Goal: Task Accomplishment & Management: Manage account settings

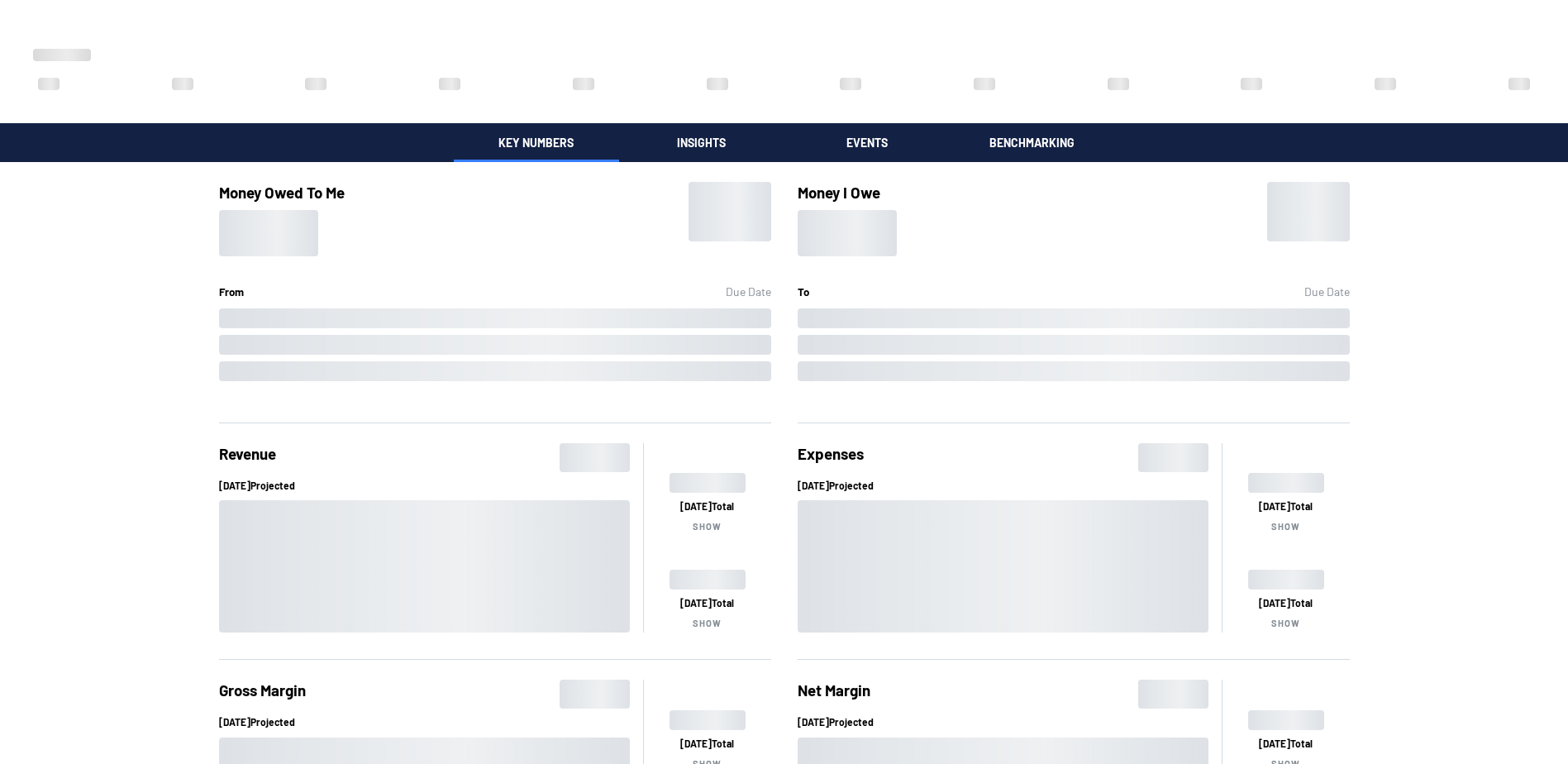
scroll to position [446, 0]
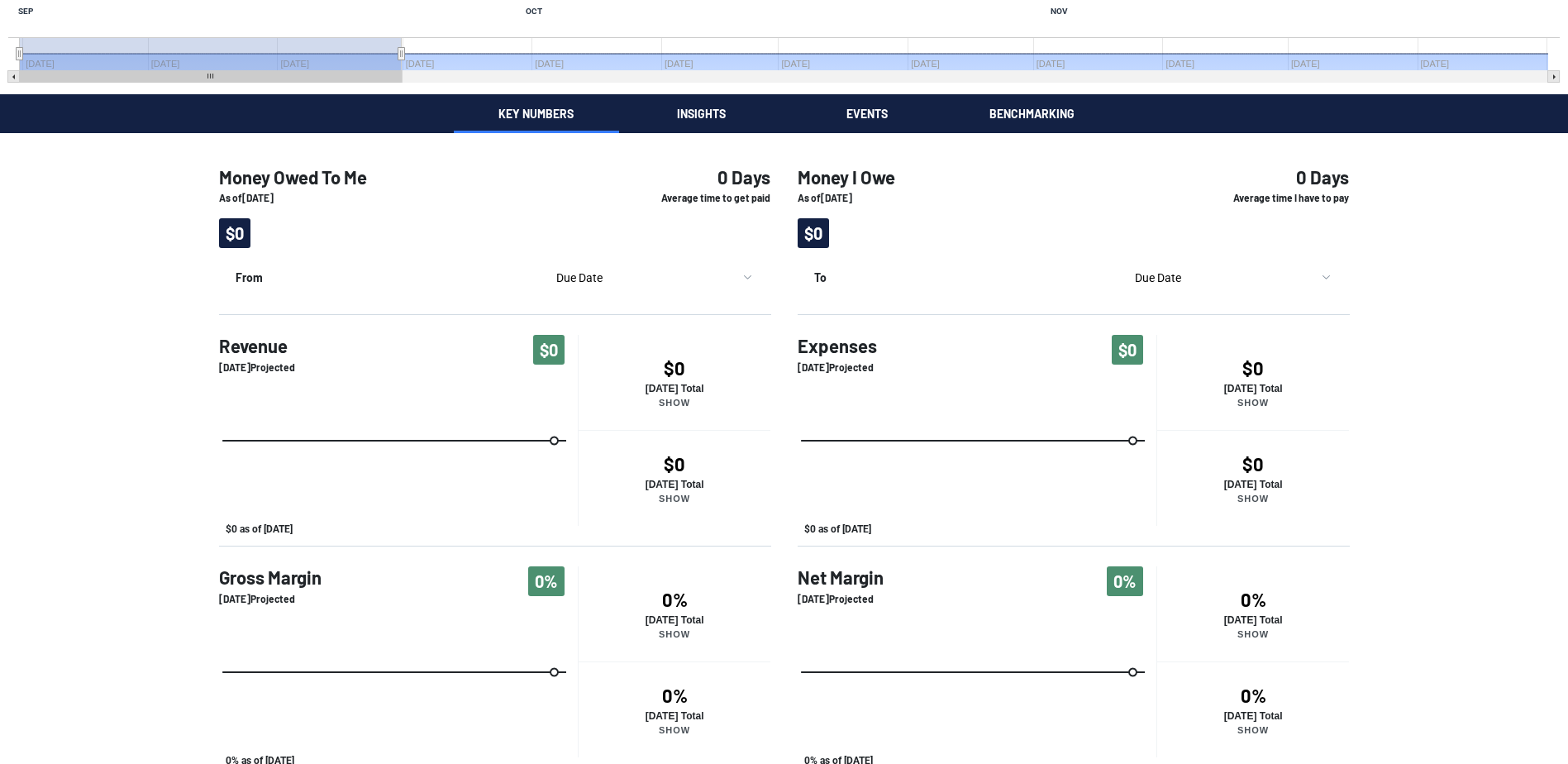
scroll to position [349, 0]
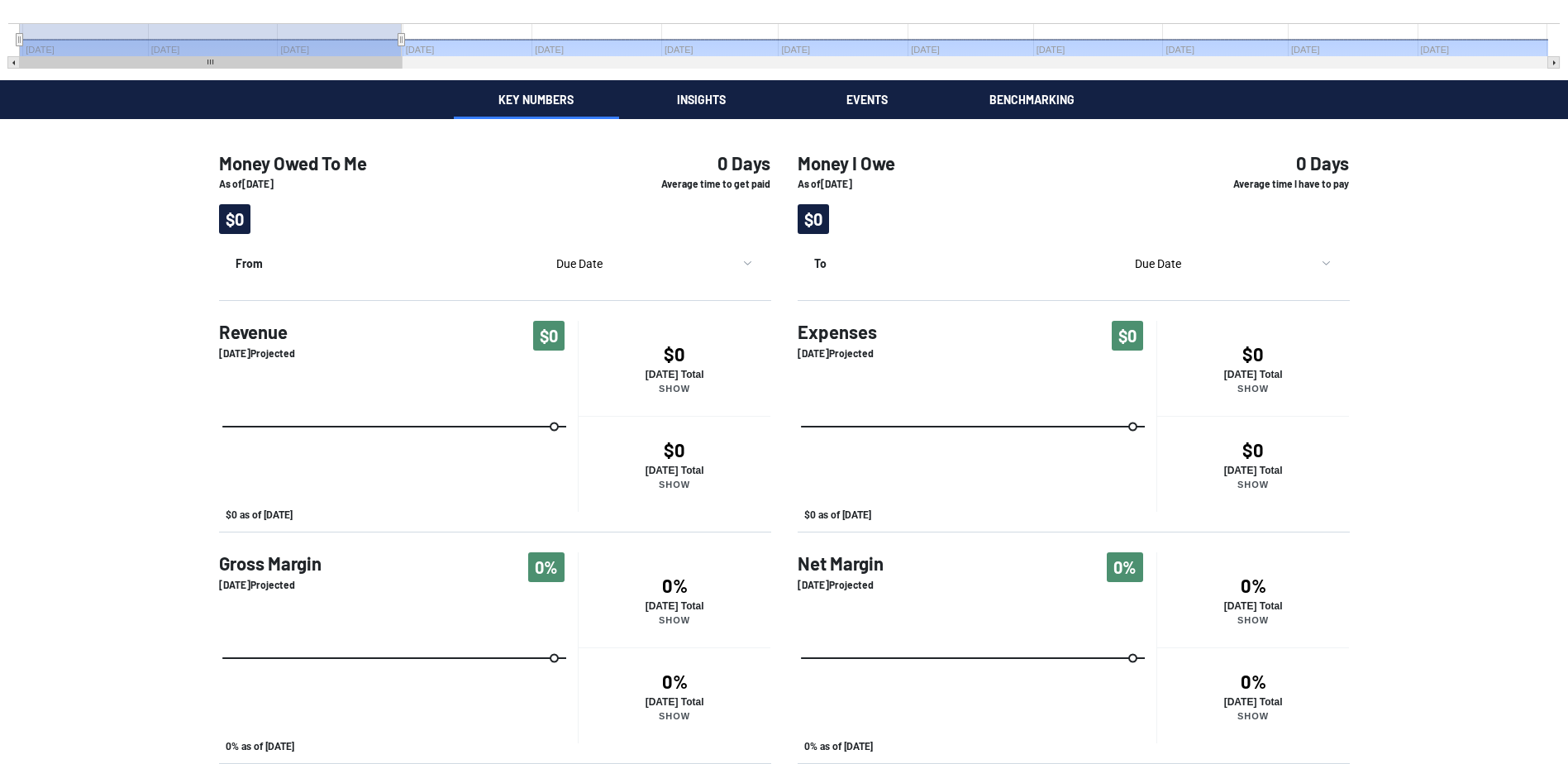
click at [682, 103] on div "Taxes Quarterly estimated income taxes due [DATE]. [DATE] [DATE] 0 Chart Combin…" at bounding box center [784, 207] width 1568 height 1113
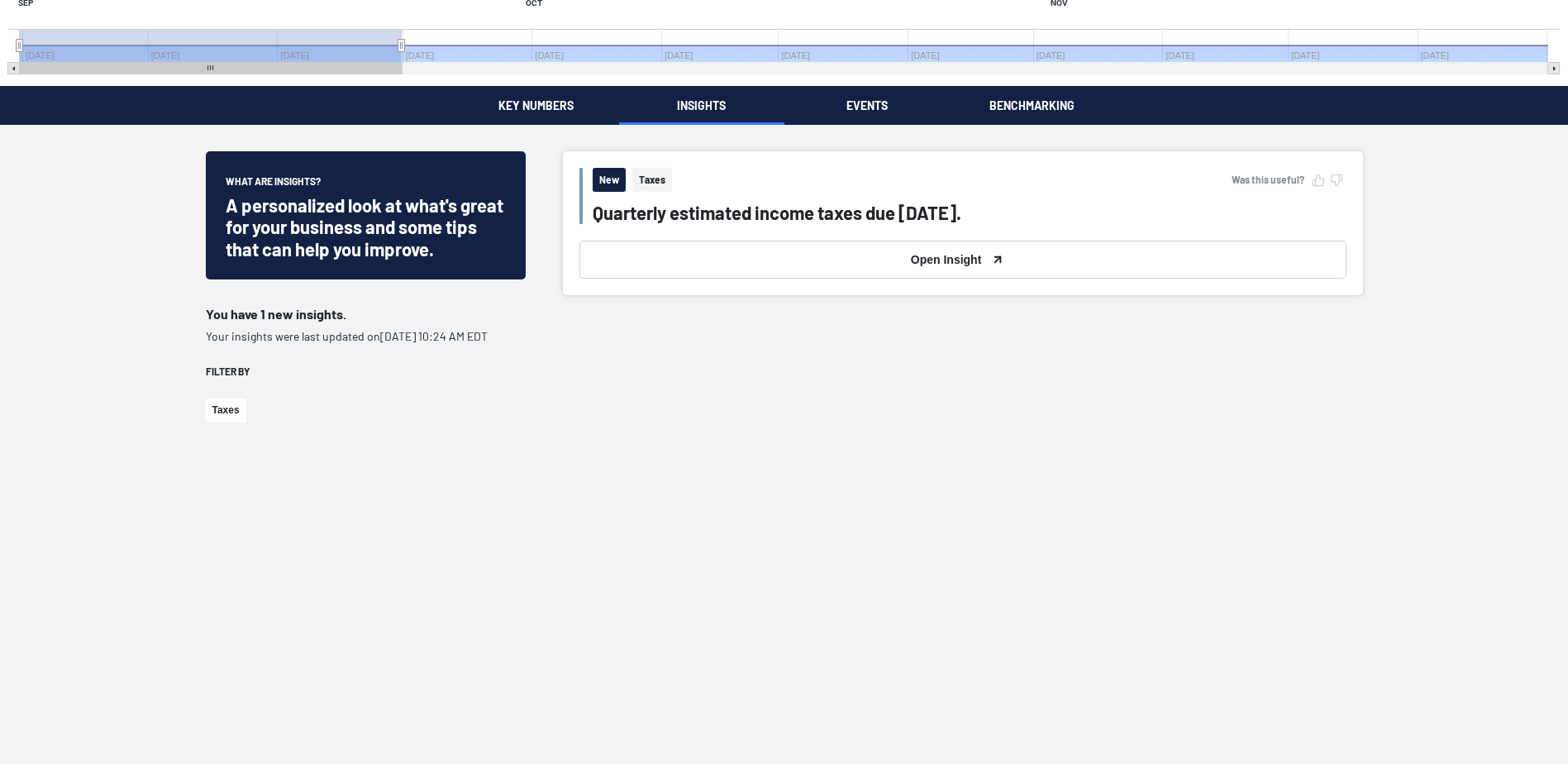
scroll to position [342, 0]
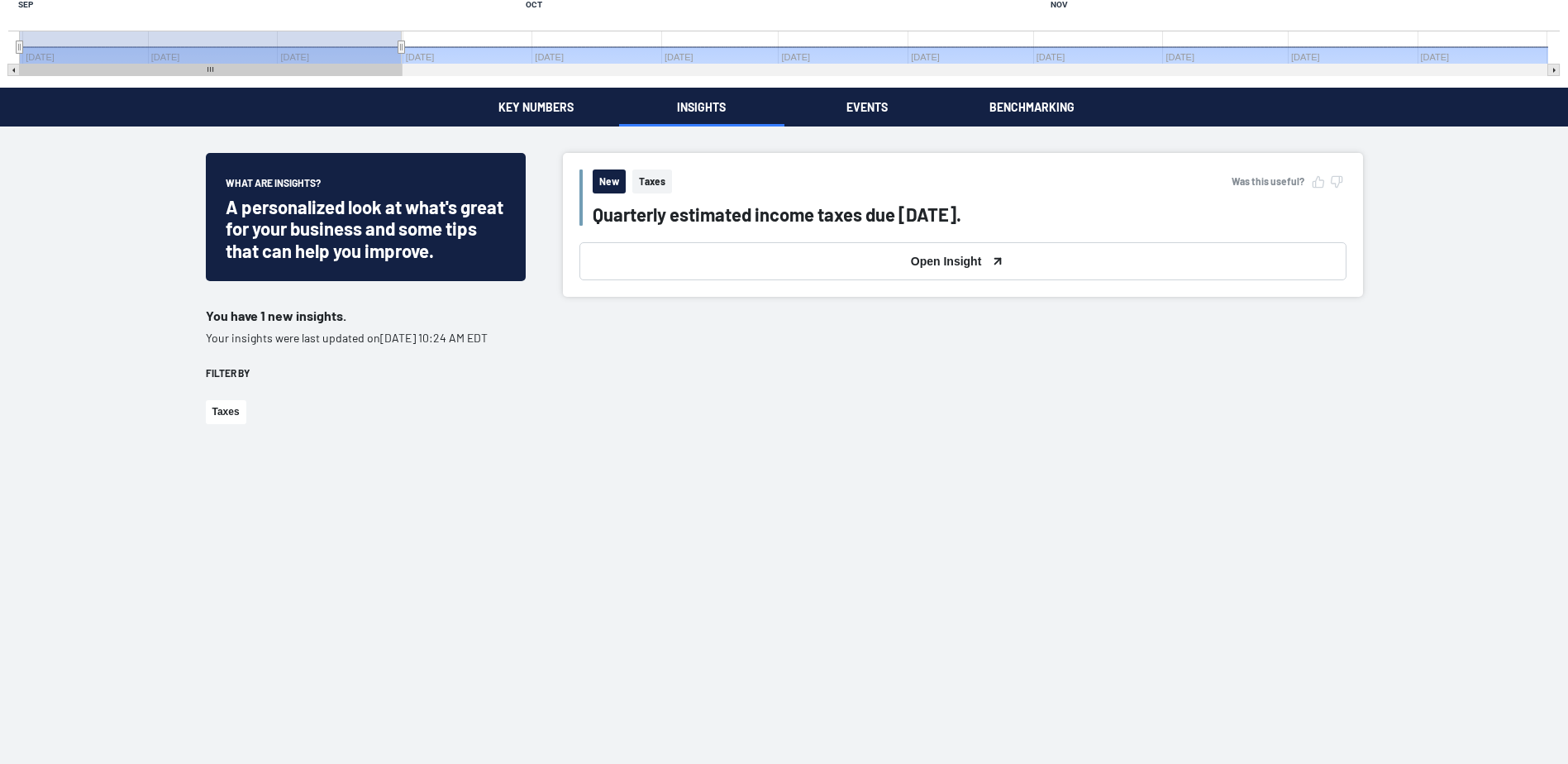
click at [879, 109] on div "Taxes Quarterly estimated income taxes due [DATE]. [DATE] [DATE] 0 Chart Combin…" at bounding box center [784, 321] width 1568 height 1327
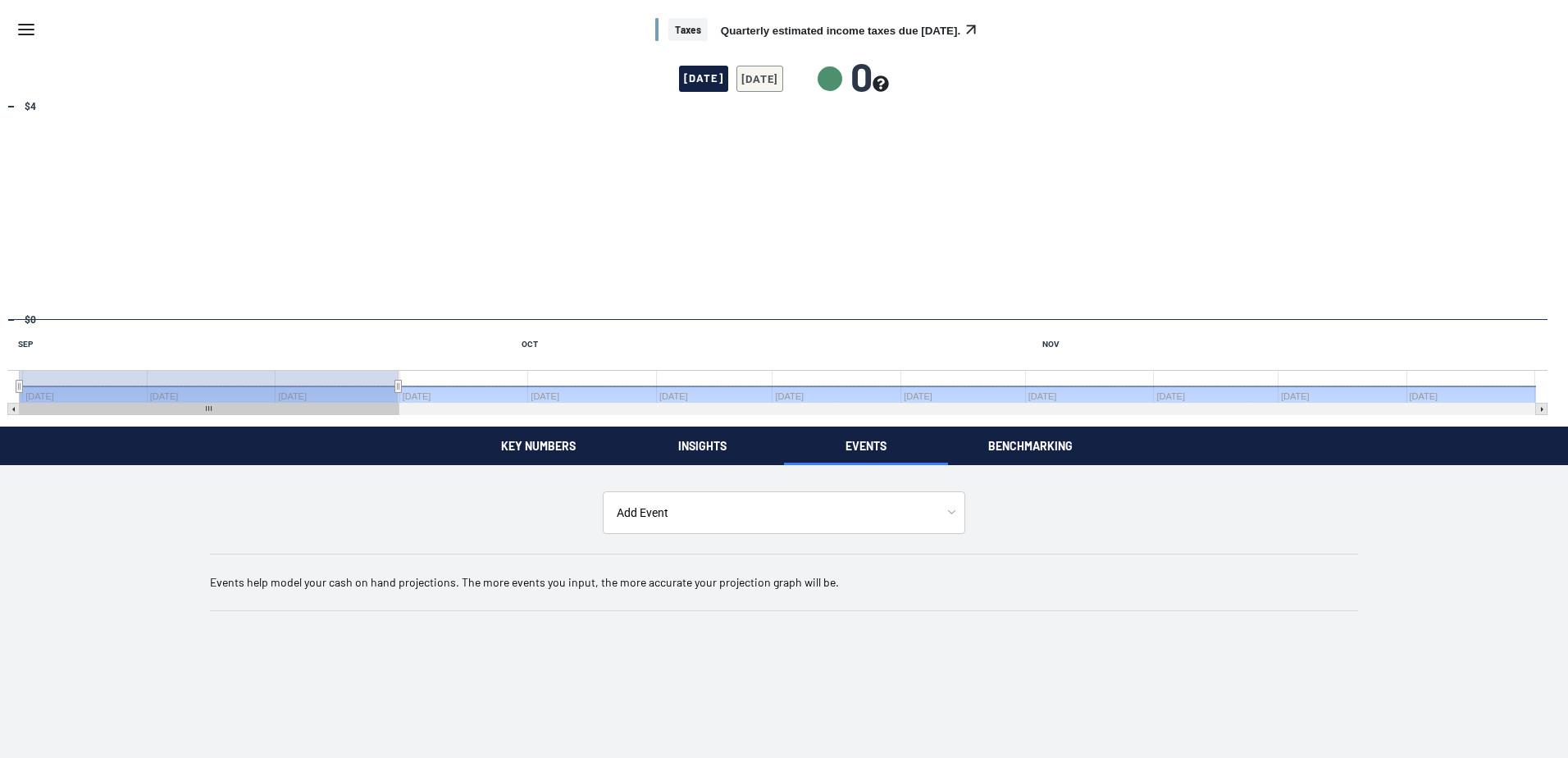
click at [1051, 449] on button "Benchmarking" at bounding box center [1030, 445] width 164 height 39
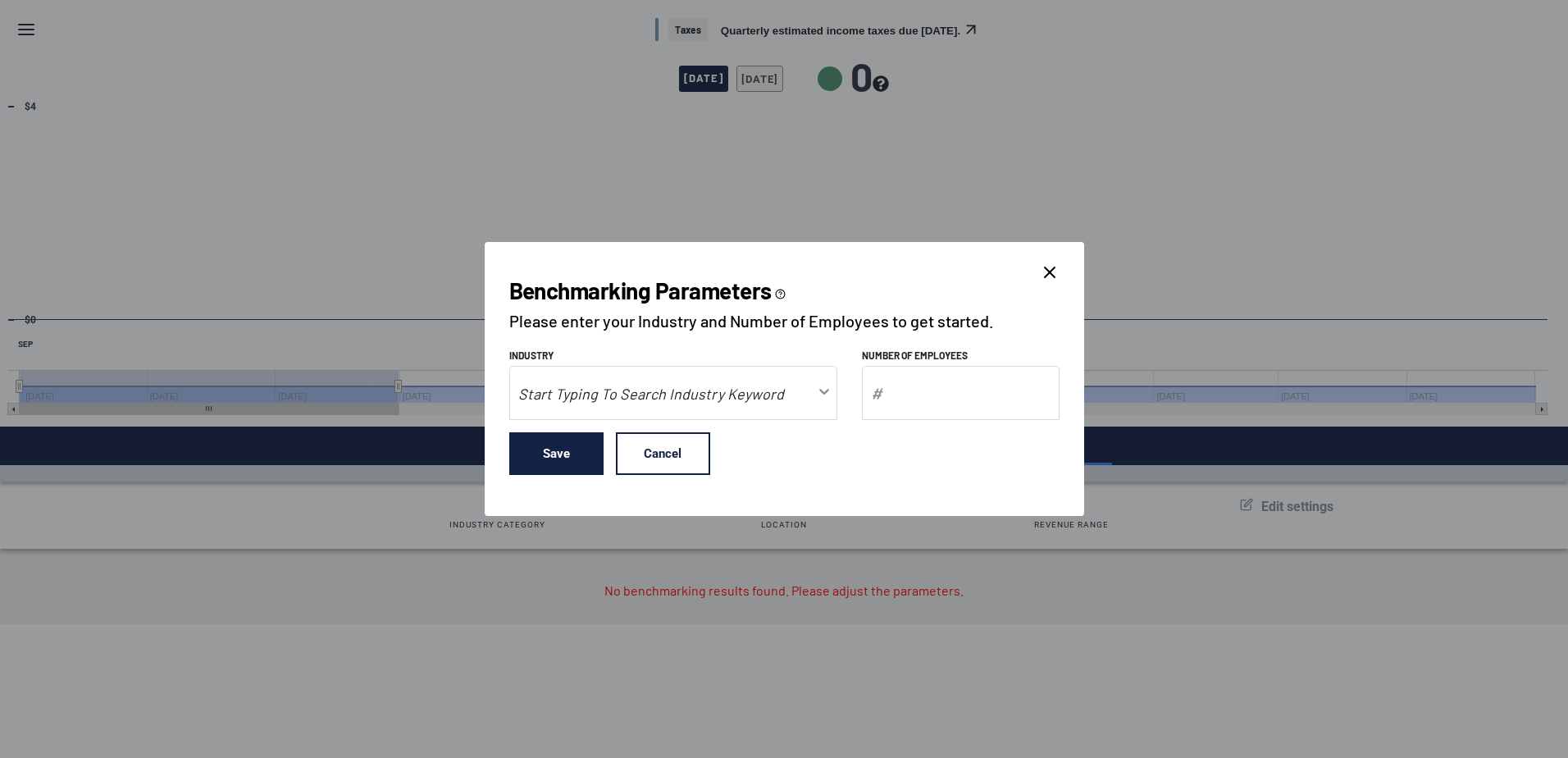
click at [1059, 270] on icon "close dialog" at bounding box center [1050, 273] width 20 height 20
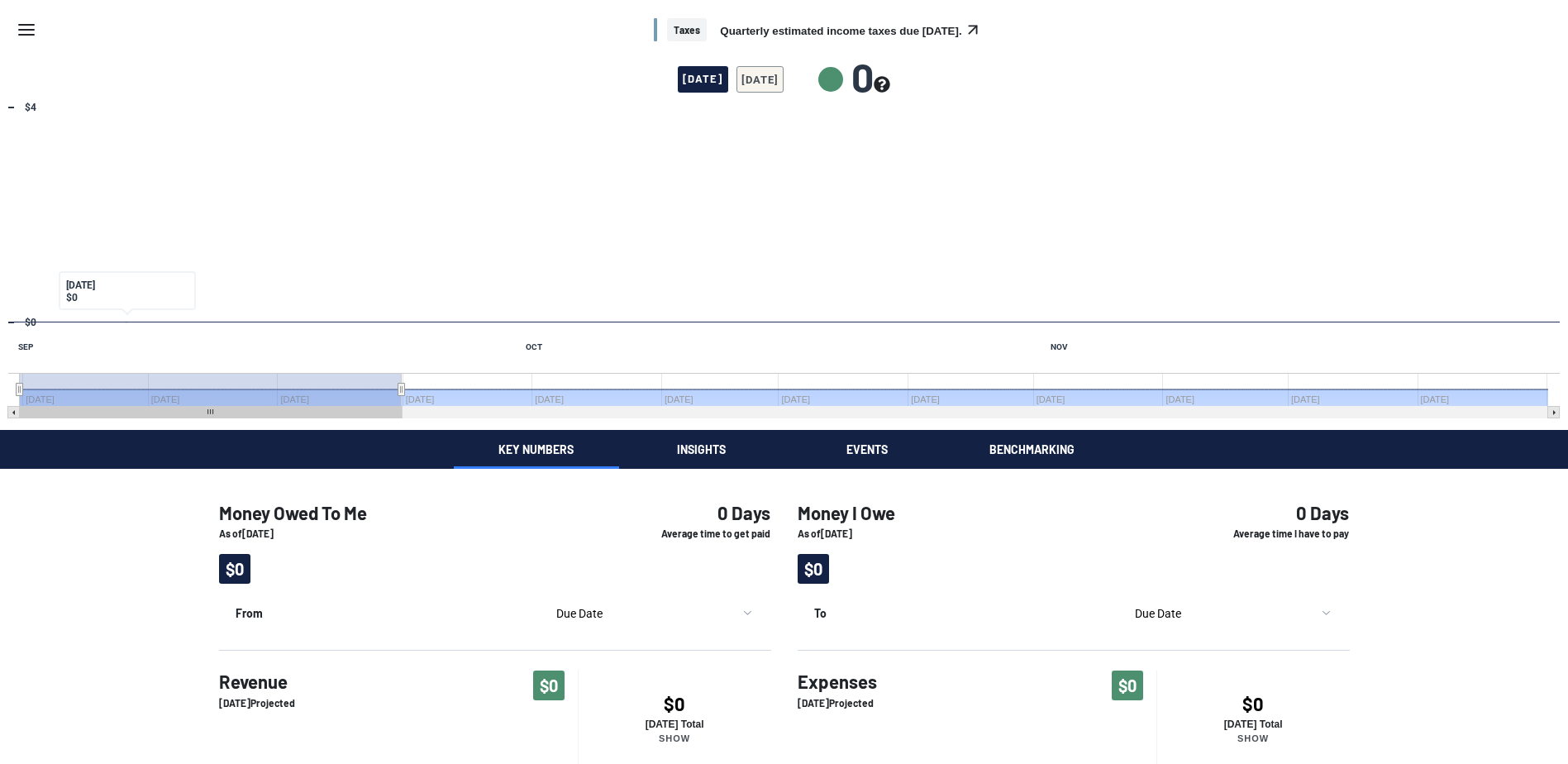
click at [35, 36] on icon "Menu" at bounding box center [26, 30] width 20 height 20
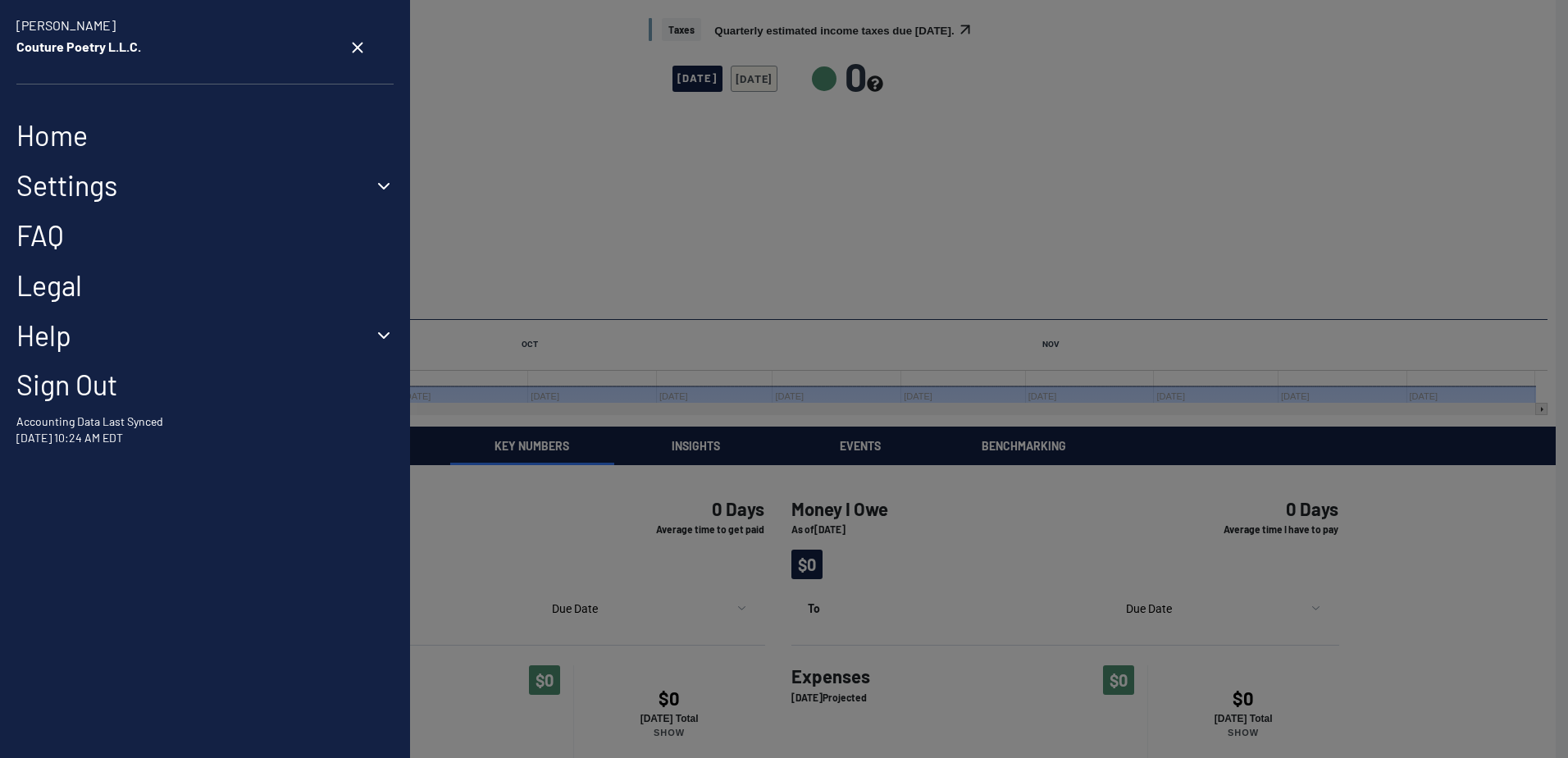
click at [167, 187] on button "Settings" at bounding box center [205, 186] width 377 height 34
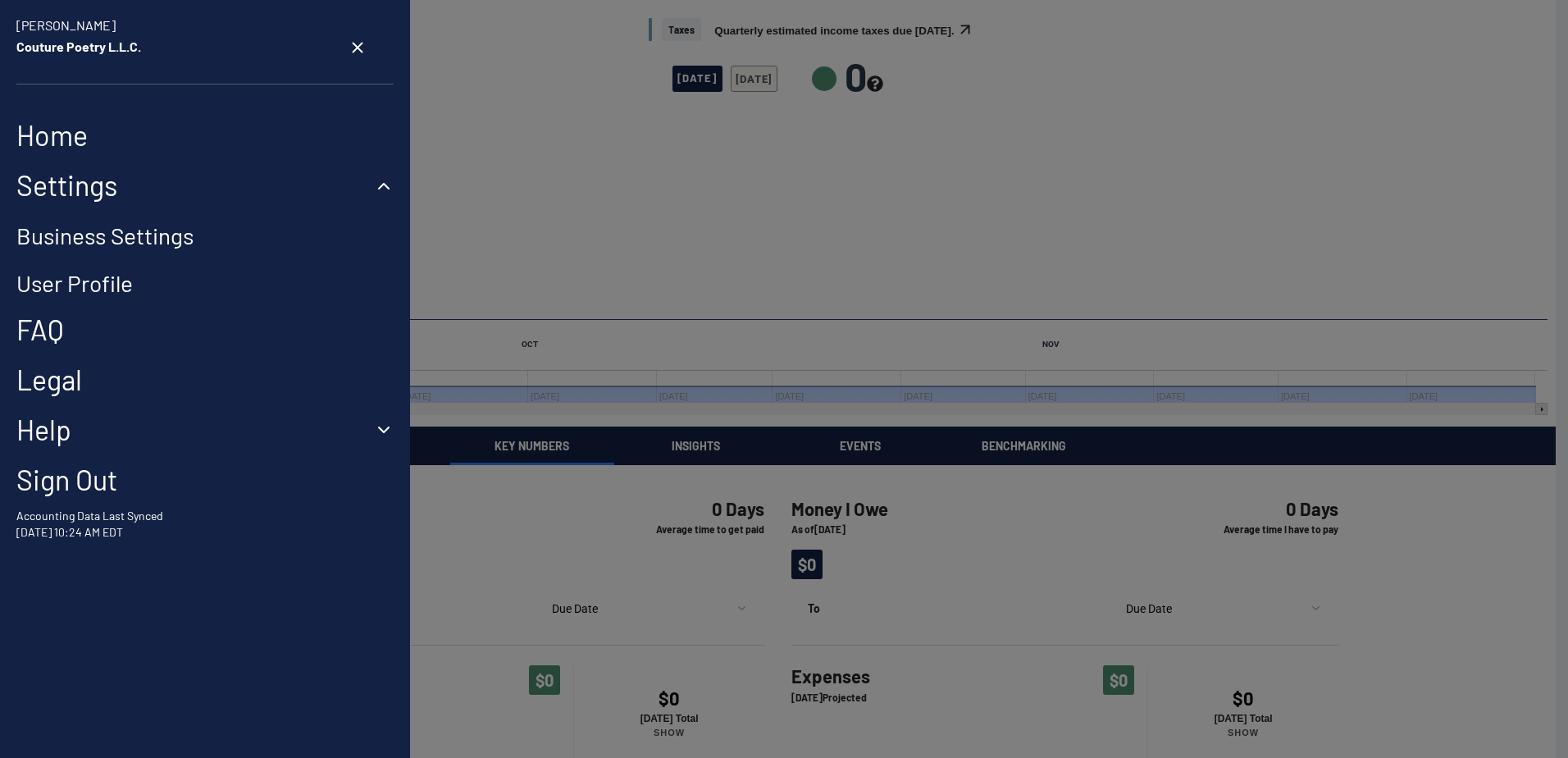
click at [169, 240] on link "Business Settings" at bounding box center [105, 236] width 177 height 28
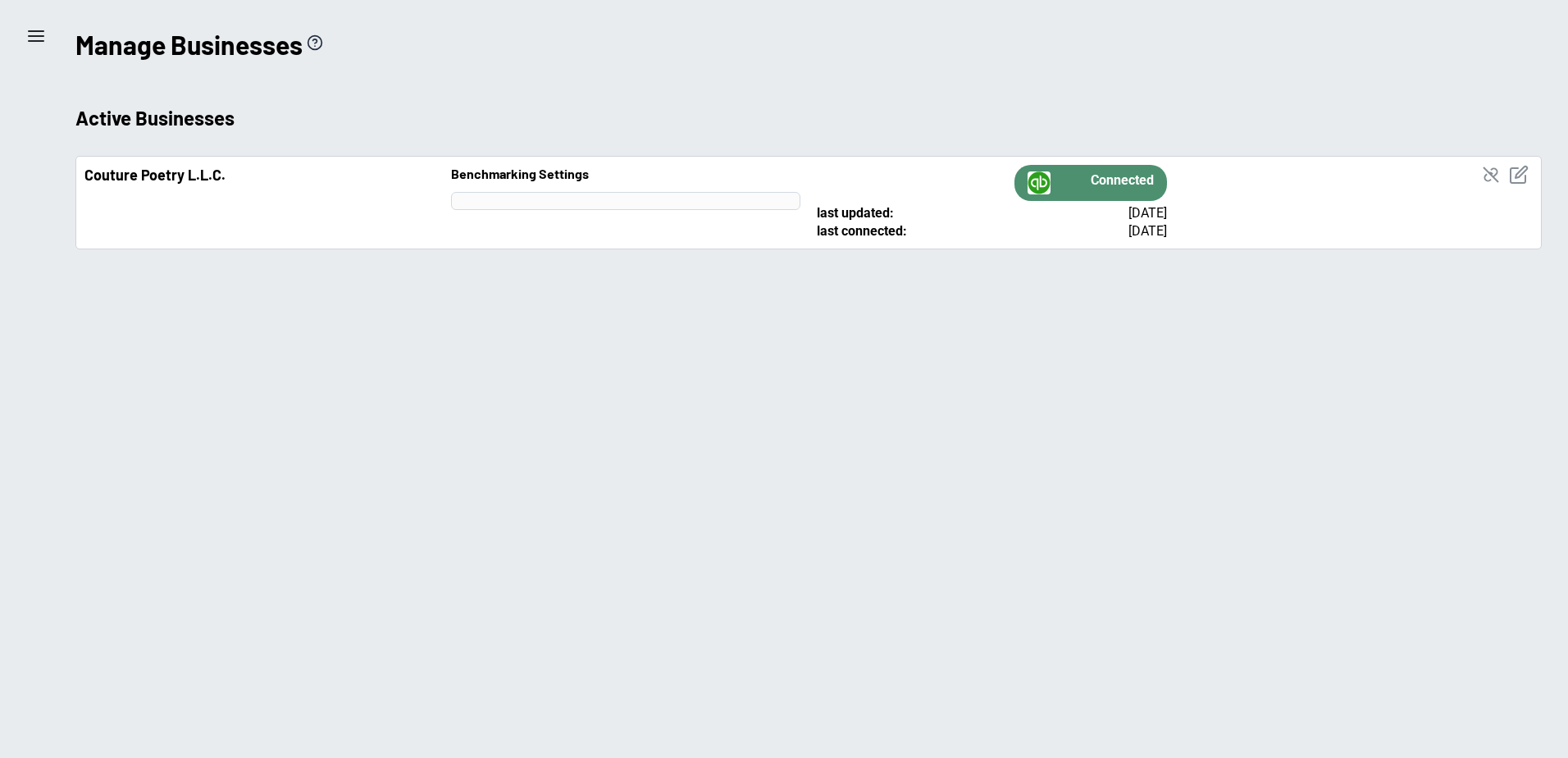
click at [1520, 175] on icon "edit business info" at bounding box center [1520, 175] width 20 height 20
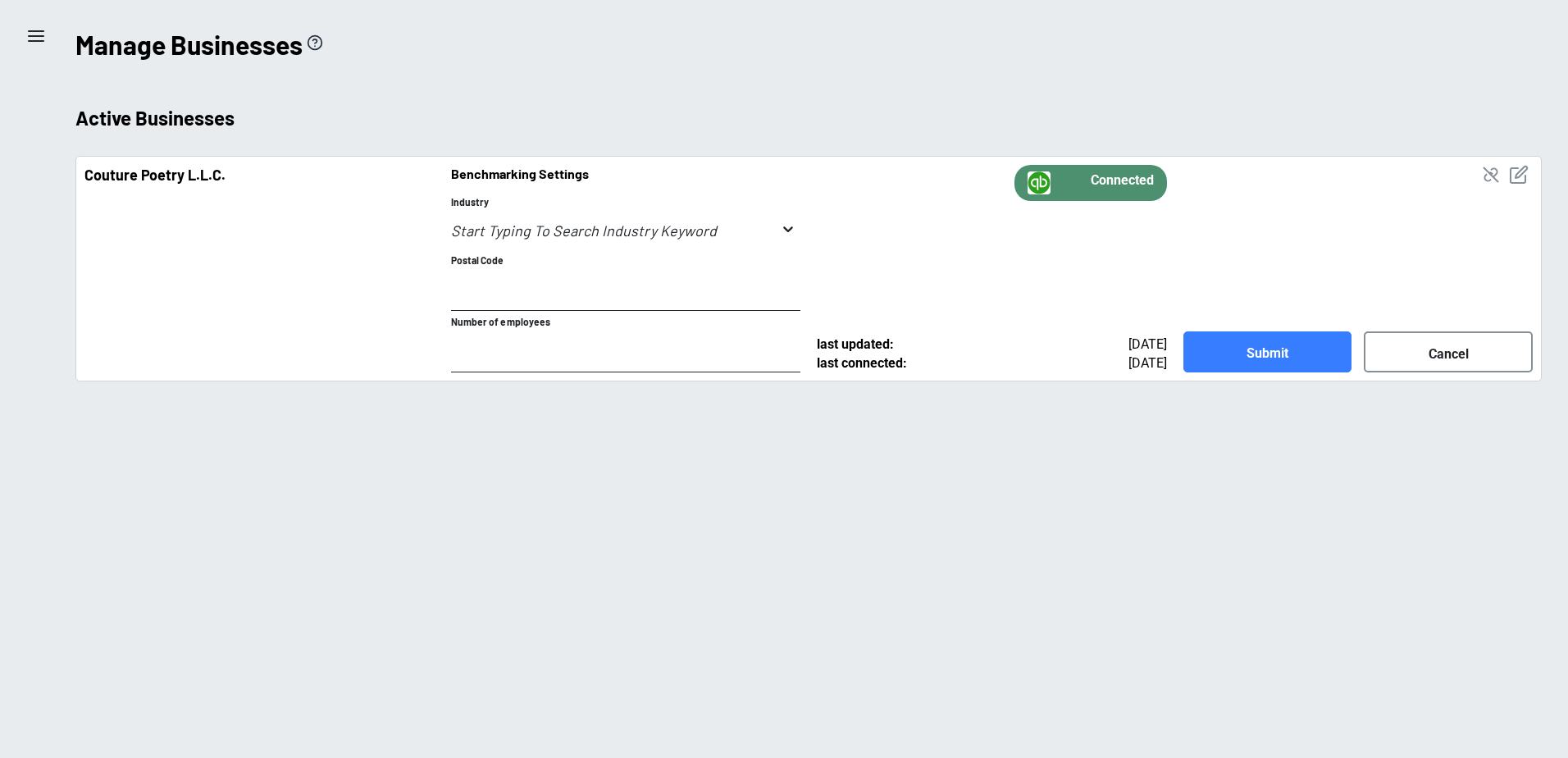
click at [786, 237] on icon "toggle menu" at bounding box center [789, 229] width 16 height 16
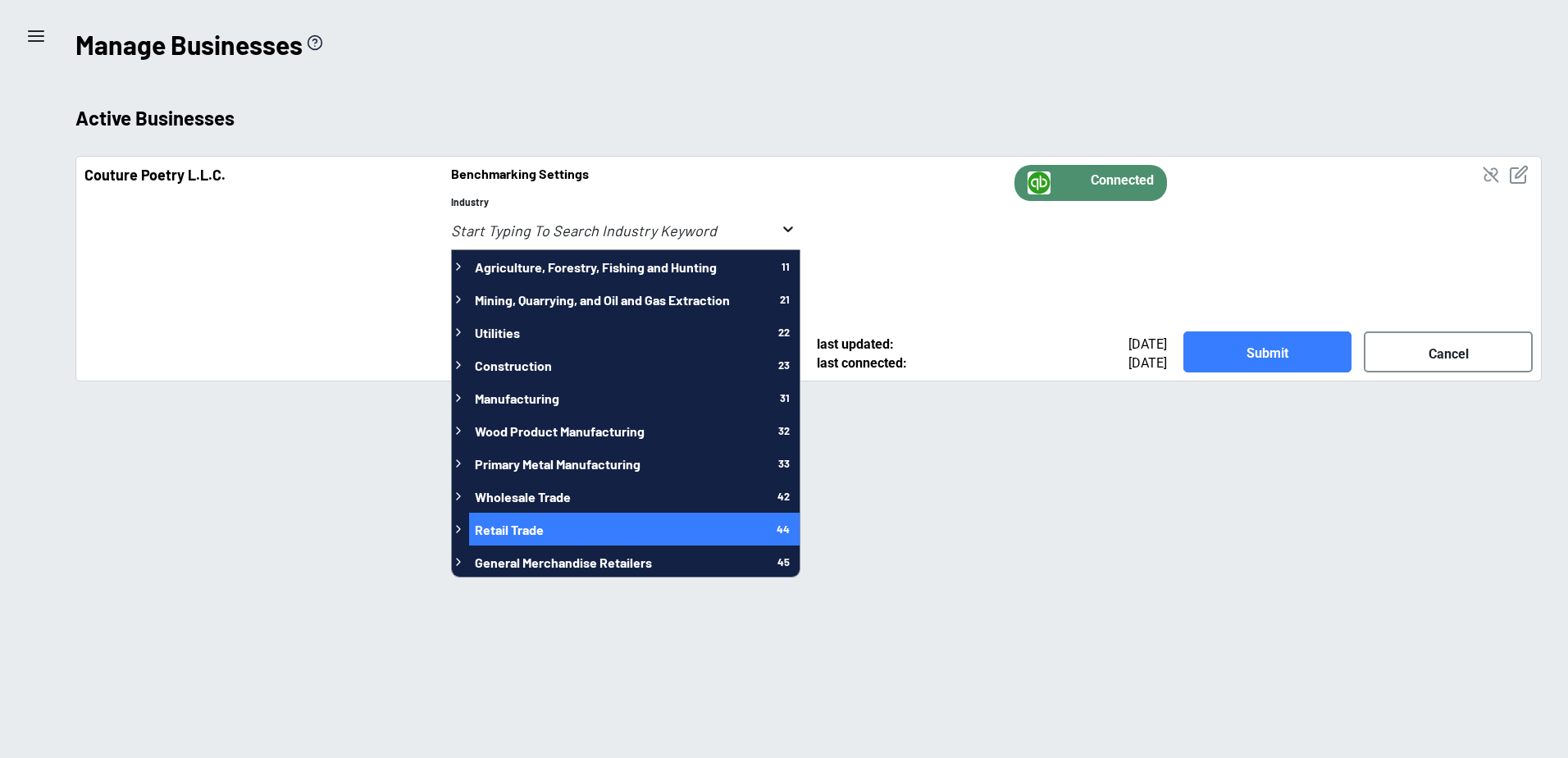
click at [601, 521] on button "Retail Trade 44" at bounding box center [634, 529] width 331 height 33
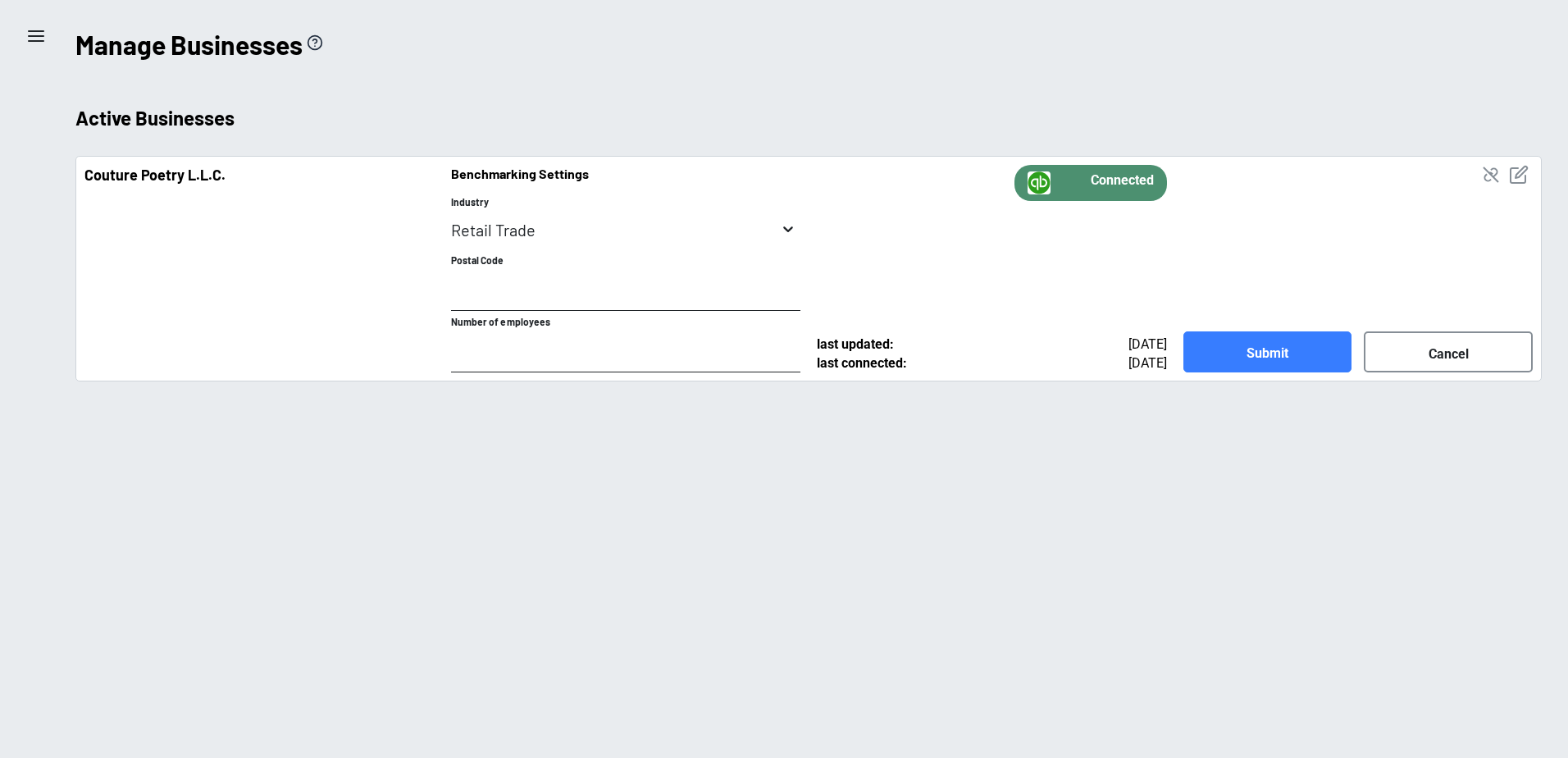
click at [790, 229] on icon "toggle menu" at bounding box center [789, 229] width 10 height 6
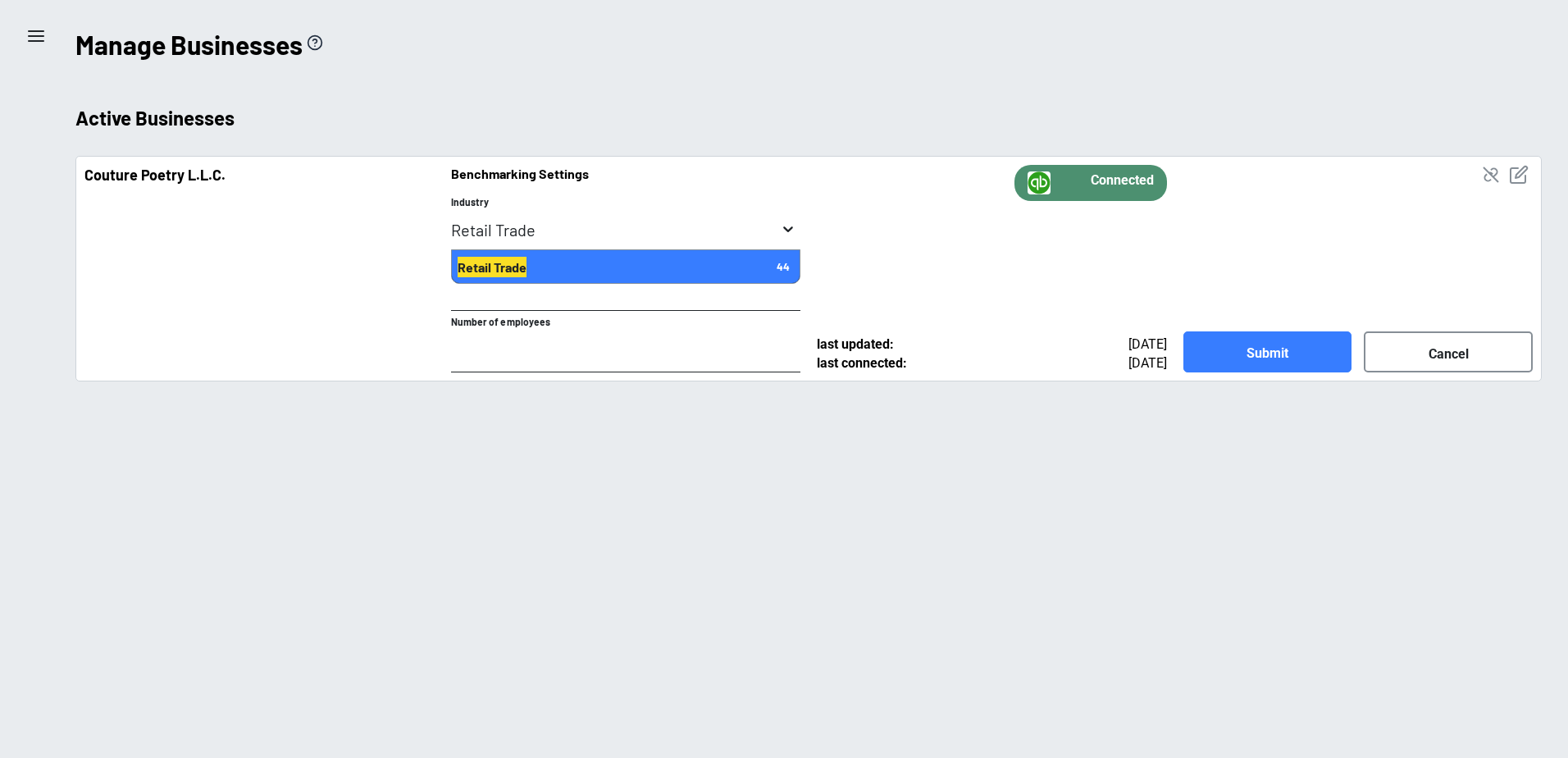
click at [787, 267] on span "44" at bounding box center [784, 267] width 21 height 21
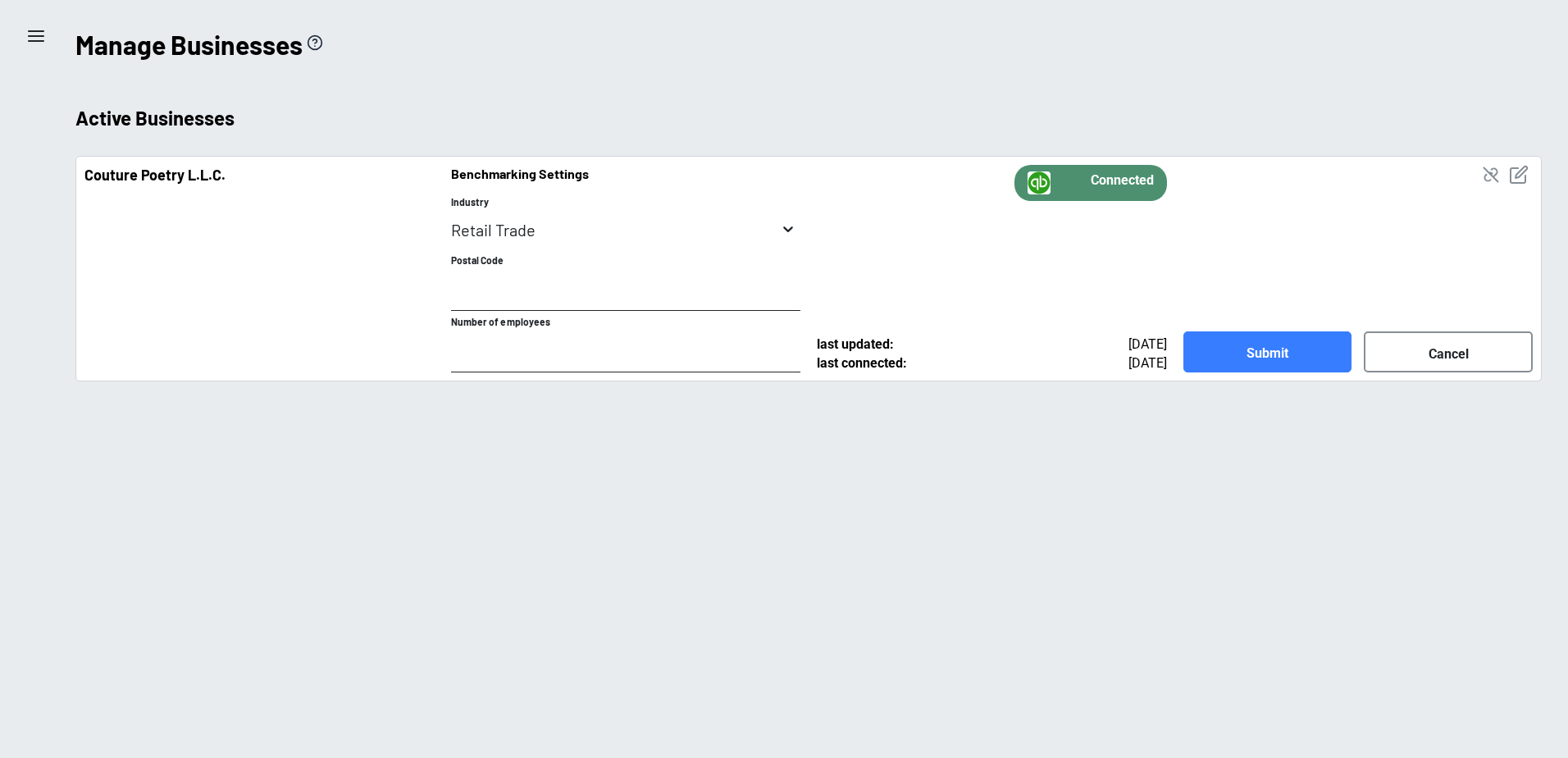
click at [793, 226] on icon "toggle menu" at bounding box center [789, 229] width 16 height 16
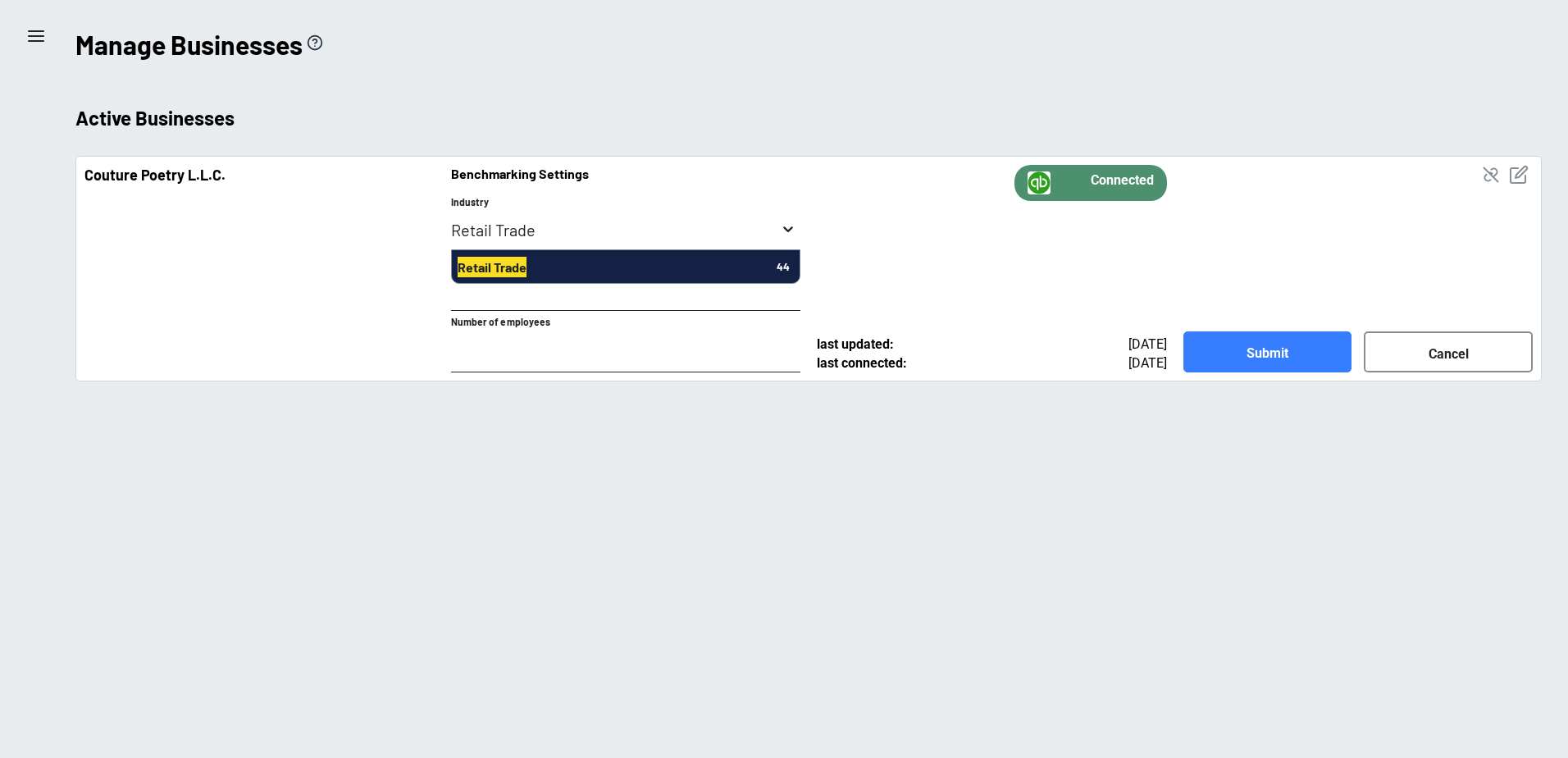
click at [545, 223] on input "Retail Trade" at bounding box center [614, 230] width 325 height 20
type input "R"
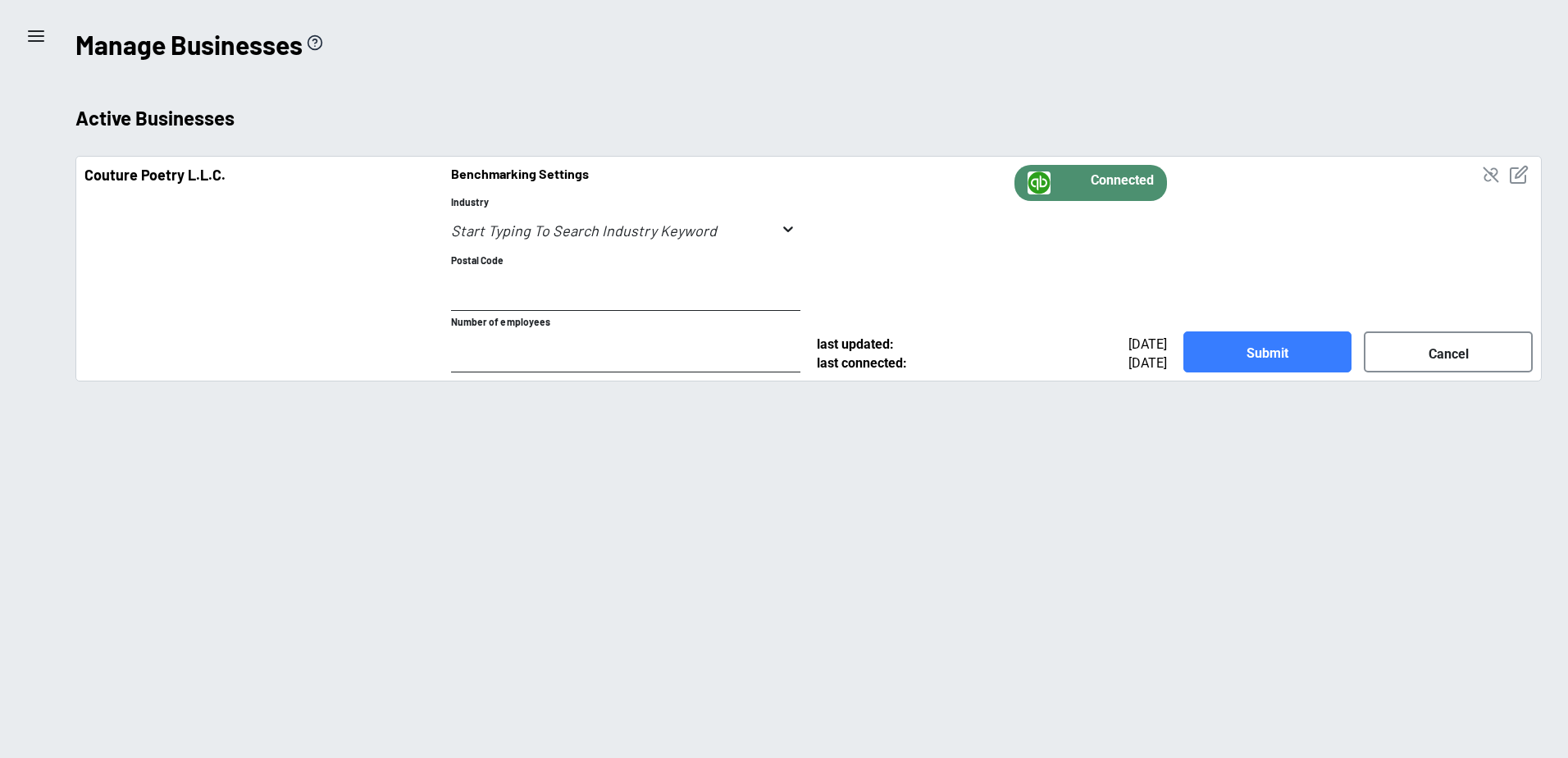
click at [789, 230] on icon "toggle menu" at bounding box center [789, 229] width 10 height 6
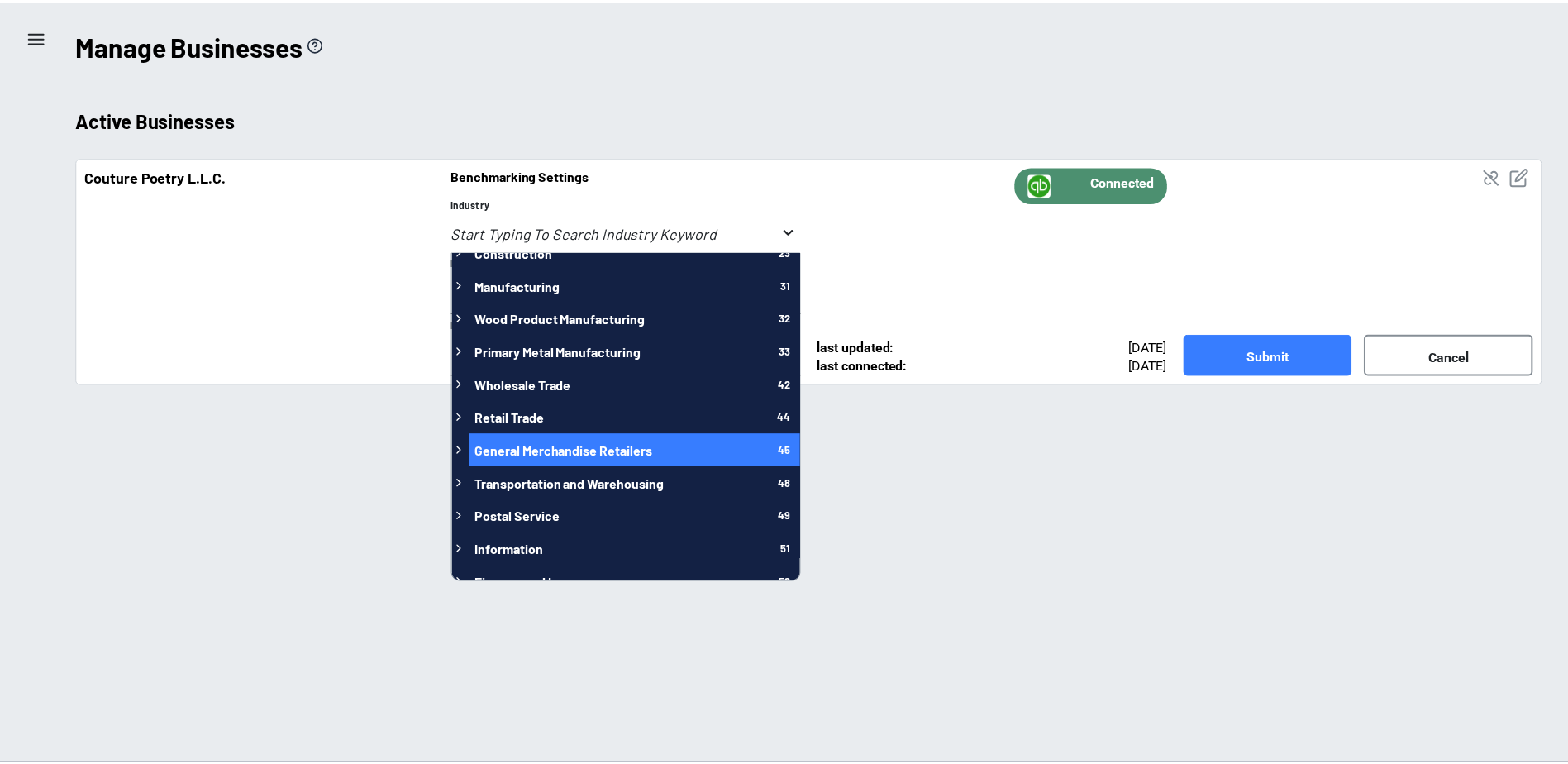
scroll to position [118, 0]
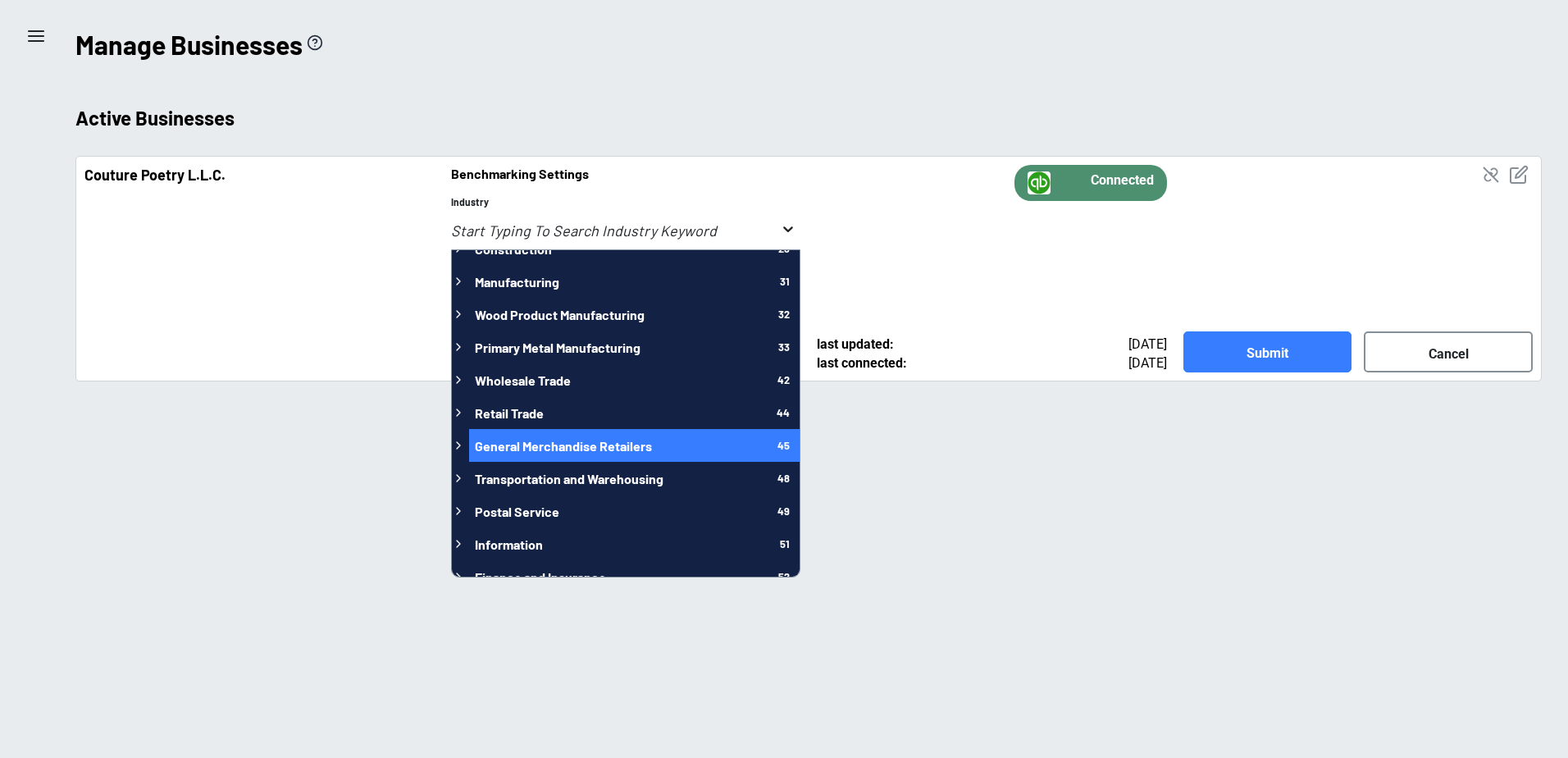
drag, startPoint x: 666, startPoint y: 448, endPoint x: 604, endPoint y: 450, distance: 62.0
click at [604, 450] on span "General Merchandise Retailers" at bounding box center [563, 445] width 177 height 16
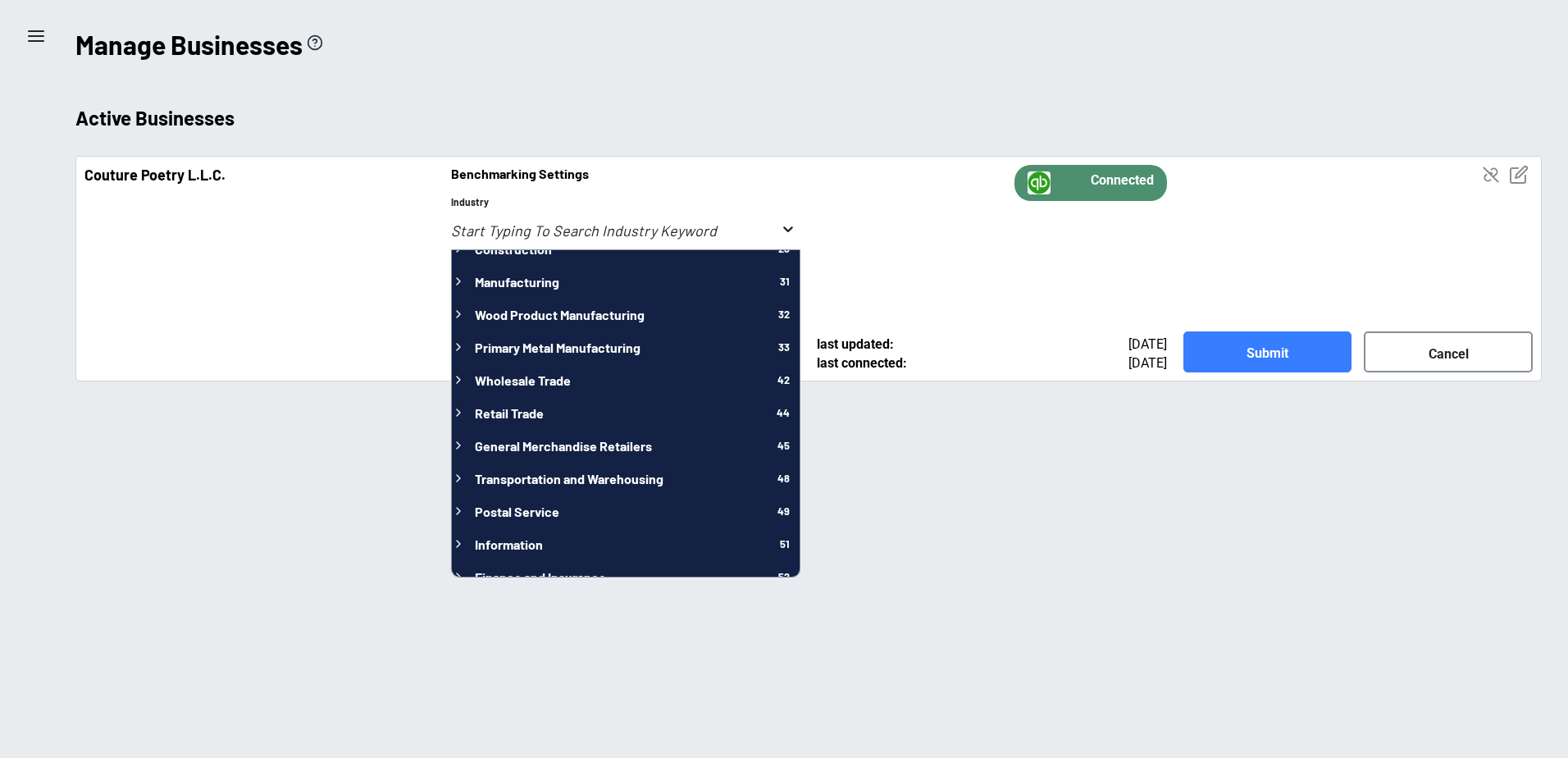
type input "General Merchandise Retailers"
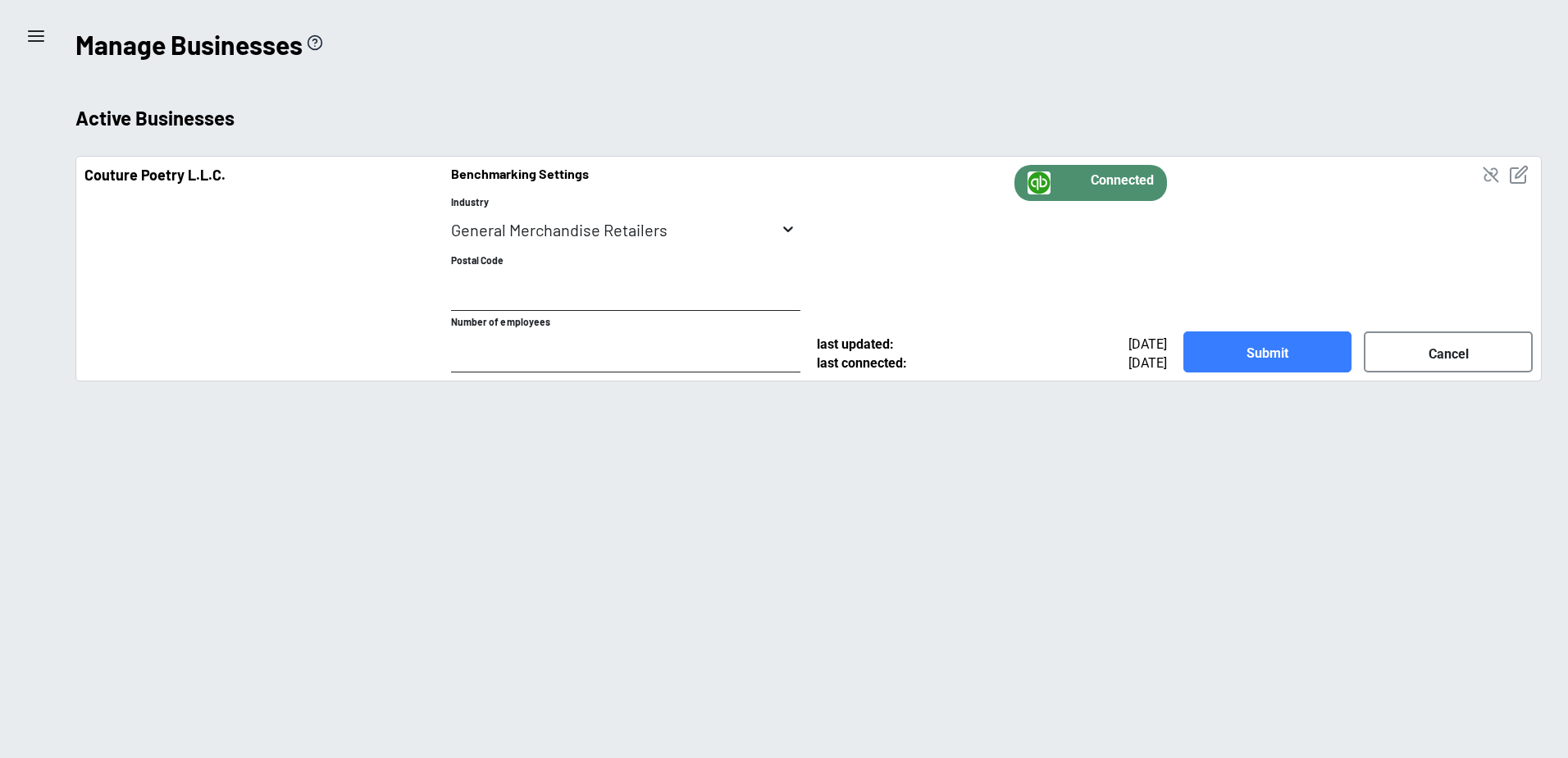
click at [502, 295] on input "Postal Code" at bounding box center [626, 291] width 350 height 40
type input "19142"
click at [513, 355] on input "Number of employees" at bounding box center [626, 351] width 350 height 40
type input "1"
click at [759, 367] on input "1" at bounding box center [626, 351] width 350 height 40
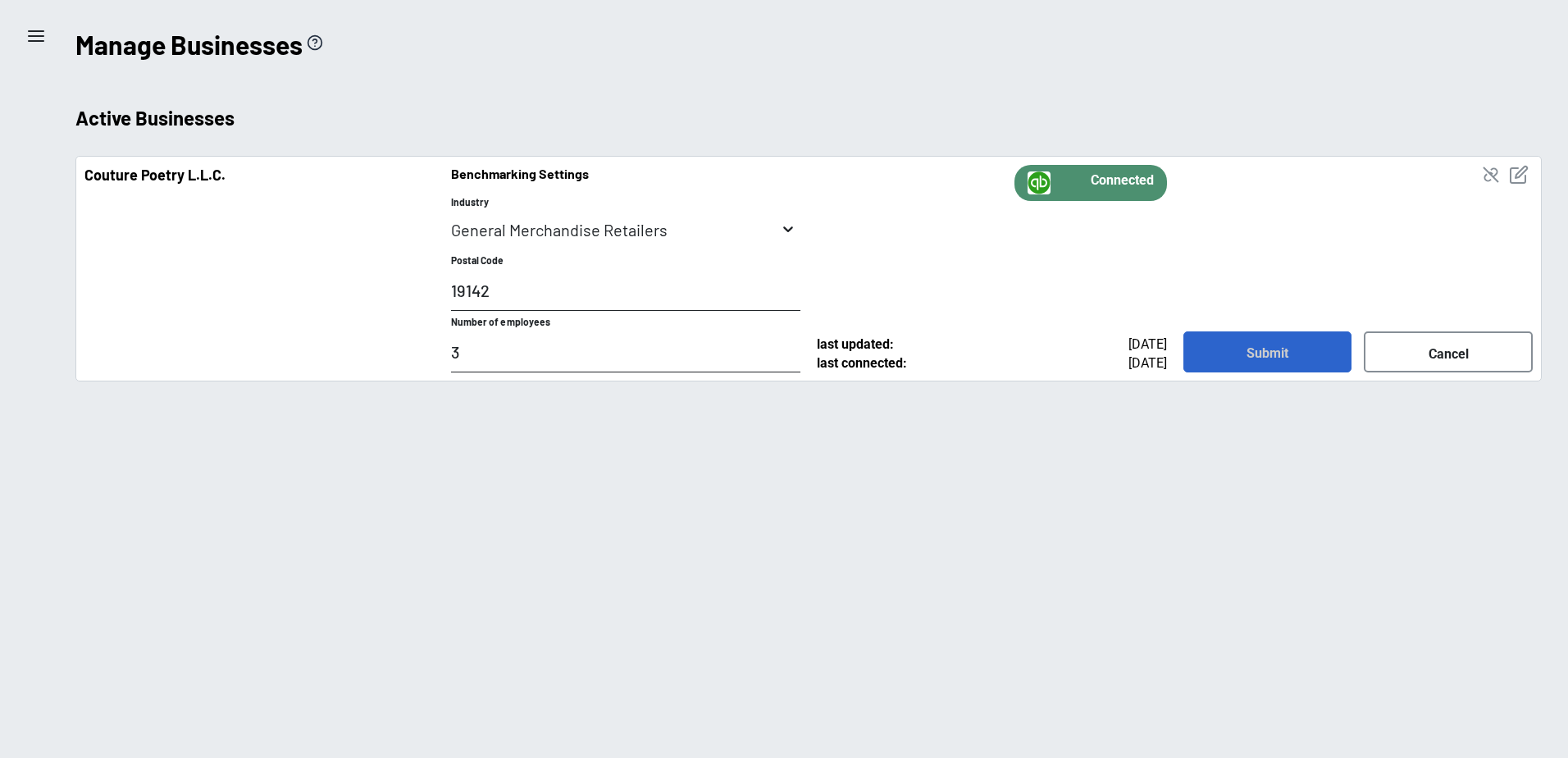
type input "3"
click at [1277, 345] on button "Submit" at bounding box center [1268, 351] width 169 height 41
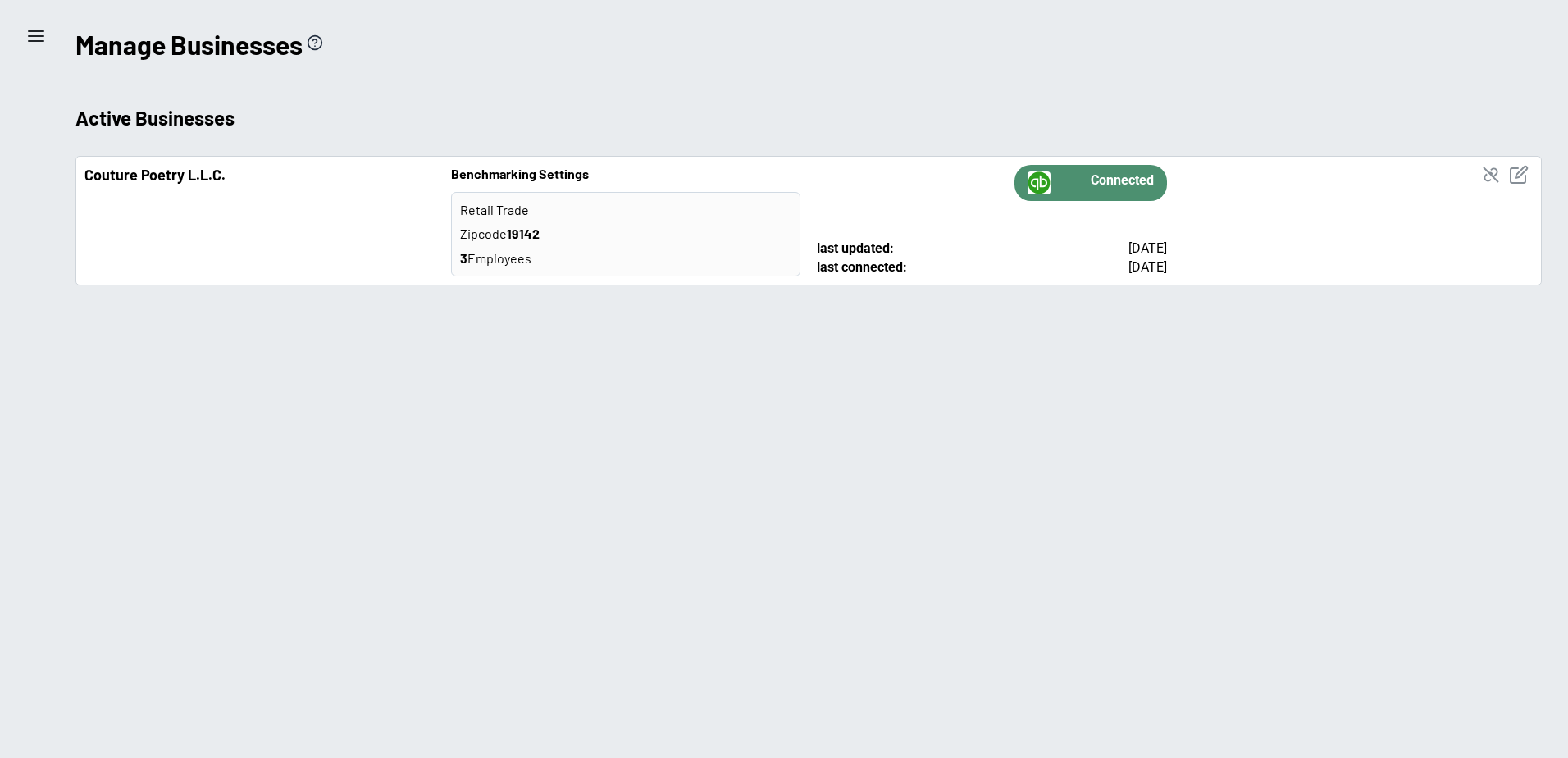
click at [36, 43] on icon "menu" at bounding box center [36, 36] width 20 height 20
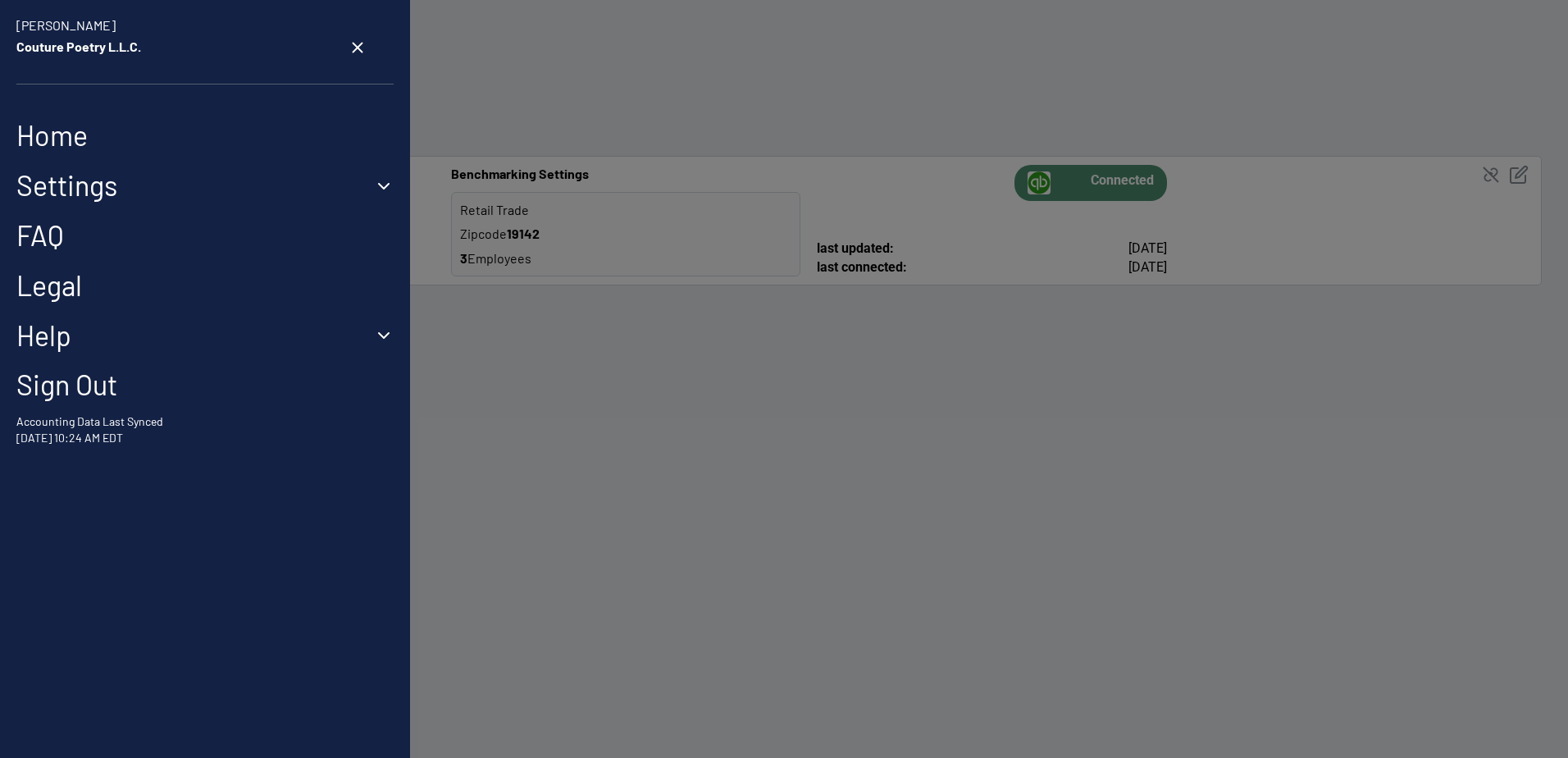
click at [264, 185] on button "Settings" at bounding box center [205, 186] width 377 height 34
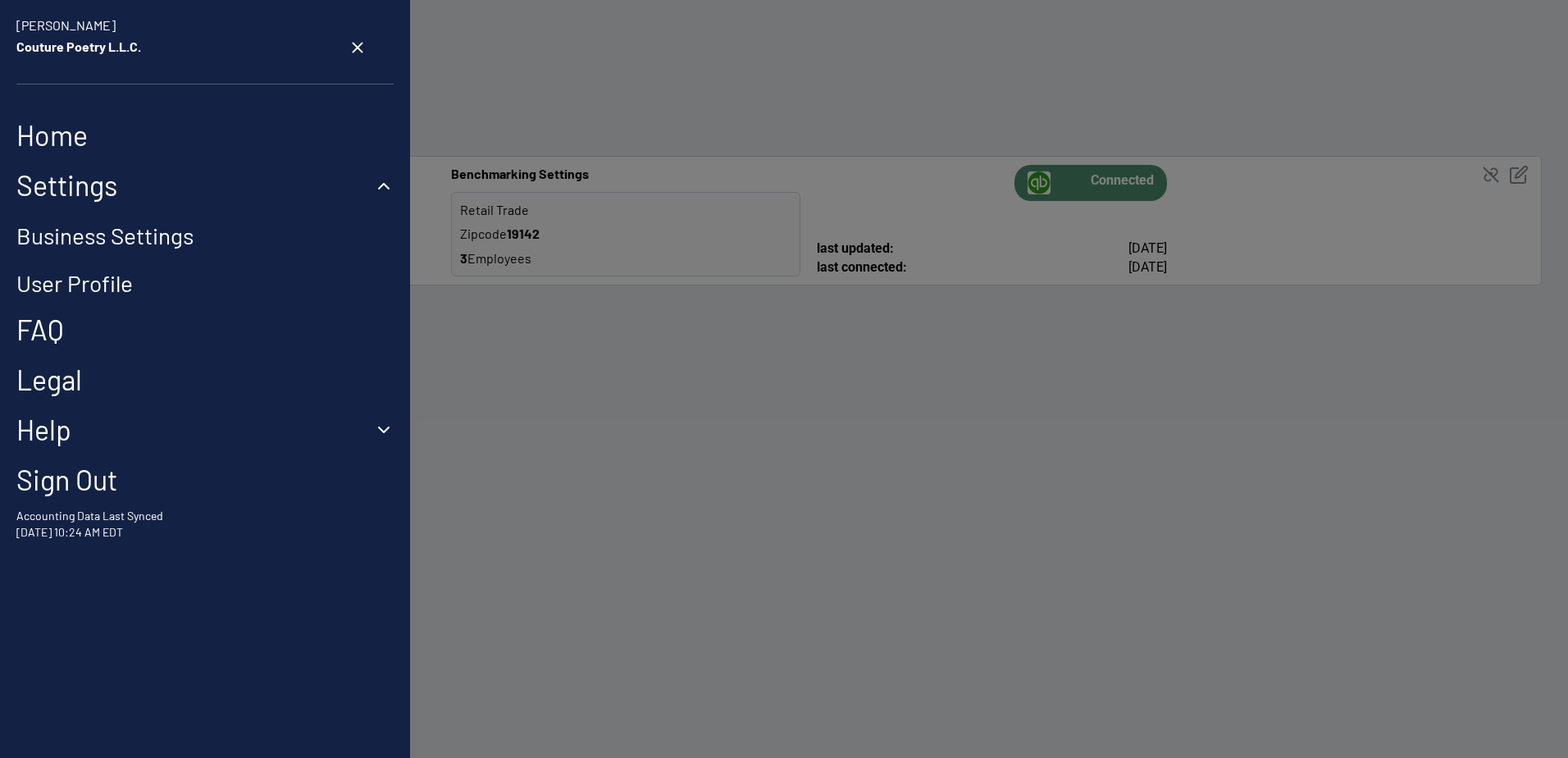
click at [120, 283] on link "User Profile" at bounding box center [75, 283] width 117 height 28
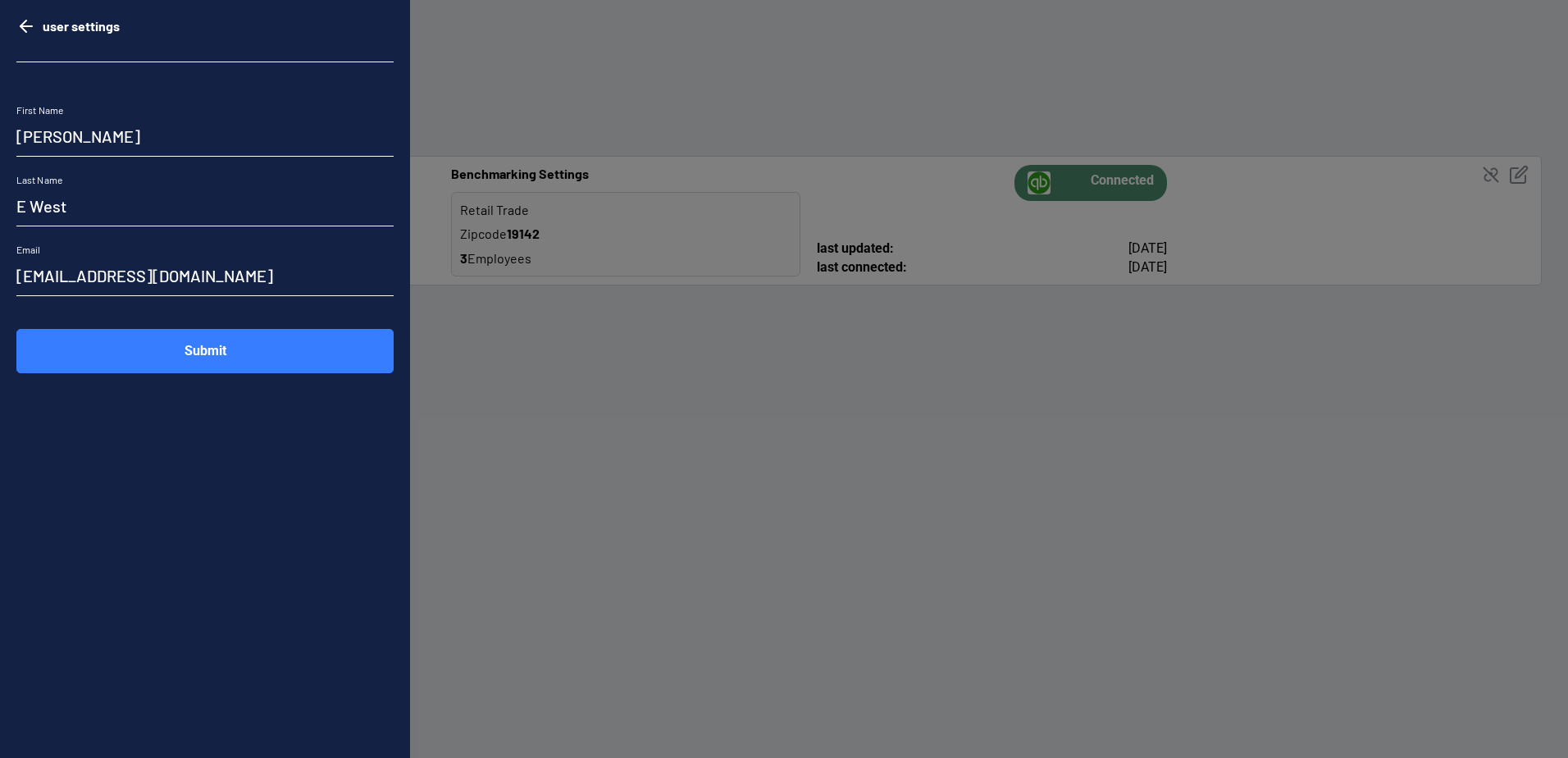
click at [25, 26] on line "go back" at bounding box center [26, 26] width 11 height 0
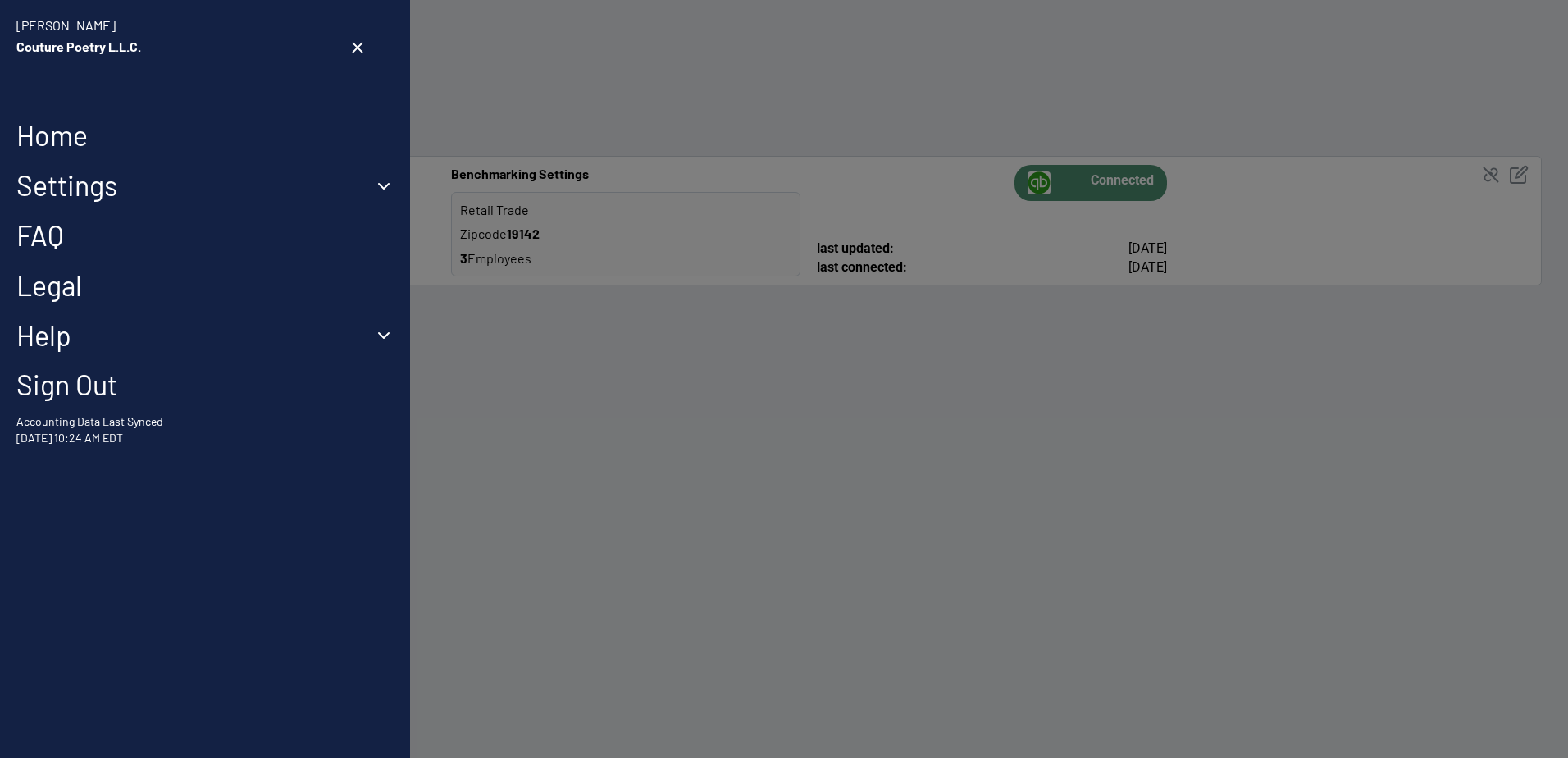
click at [76, 143] on link "Home" at bounding box center [205, 136] width 377 height 34
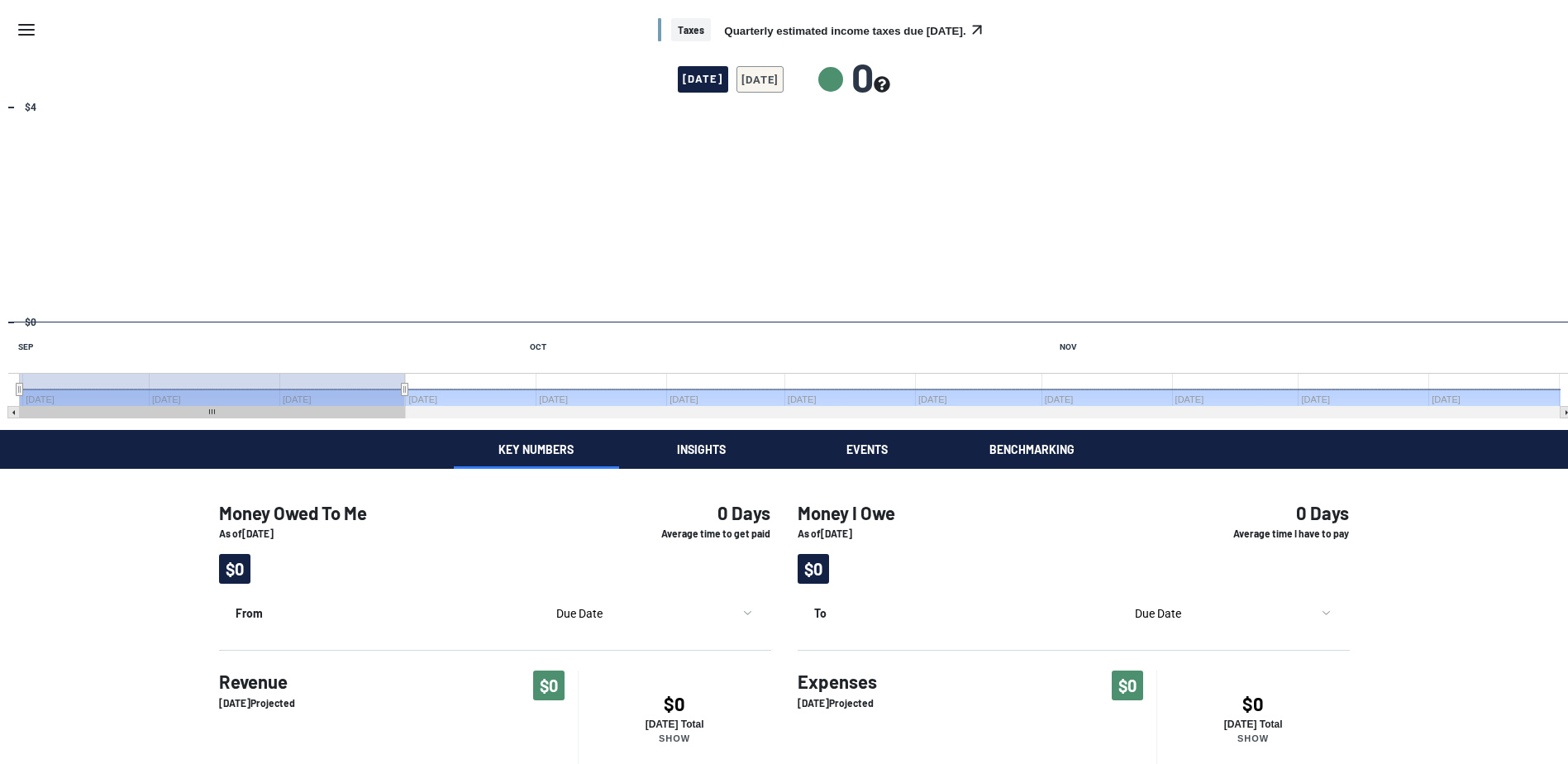
click at [239, 570] on span "$0" at bounding box center [235, 569] width 31 height 30
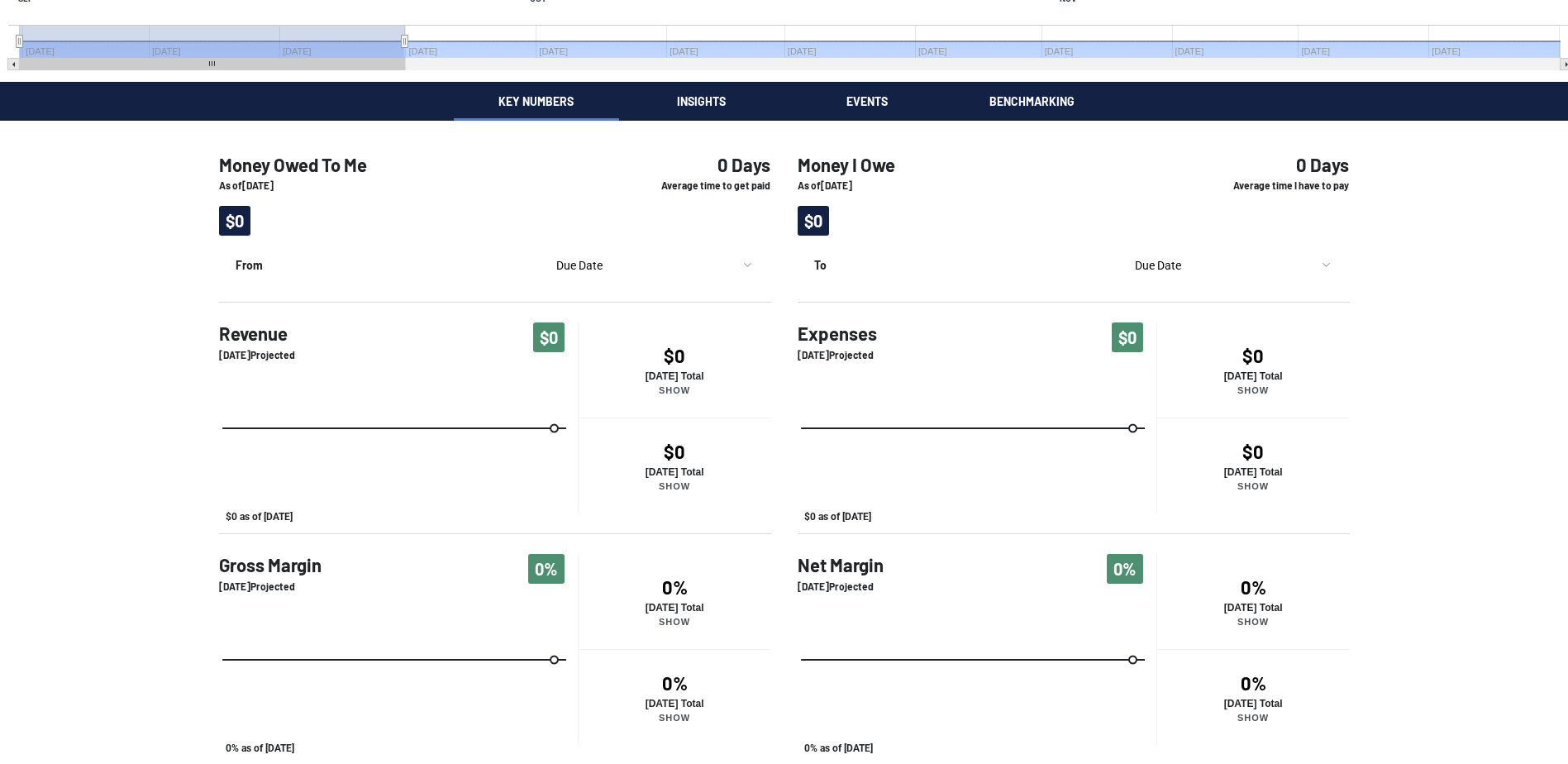
scroll to position [349, 0]
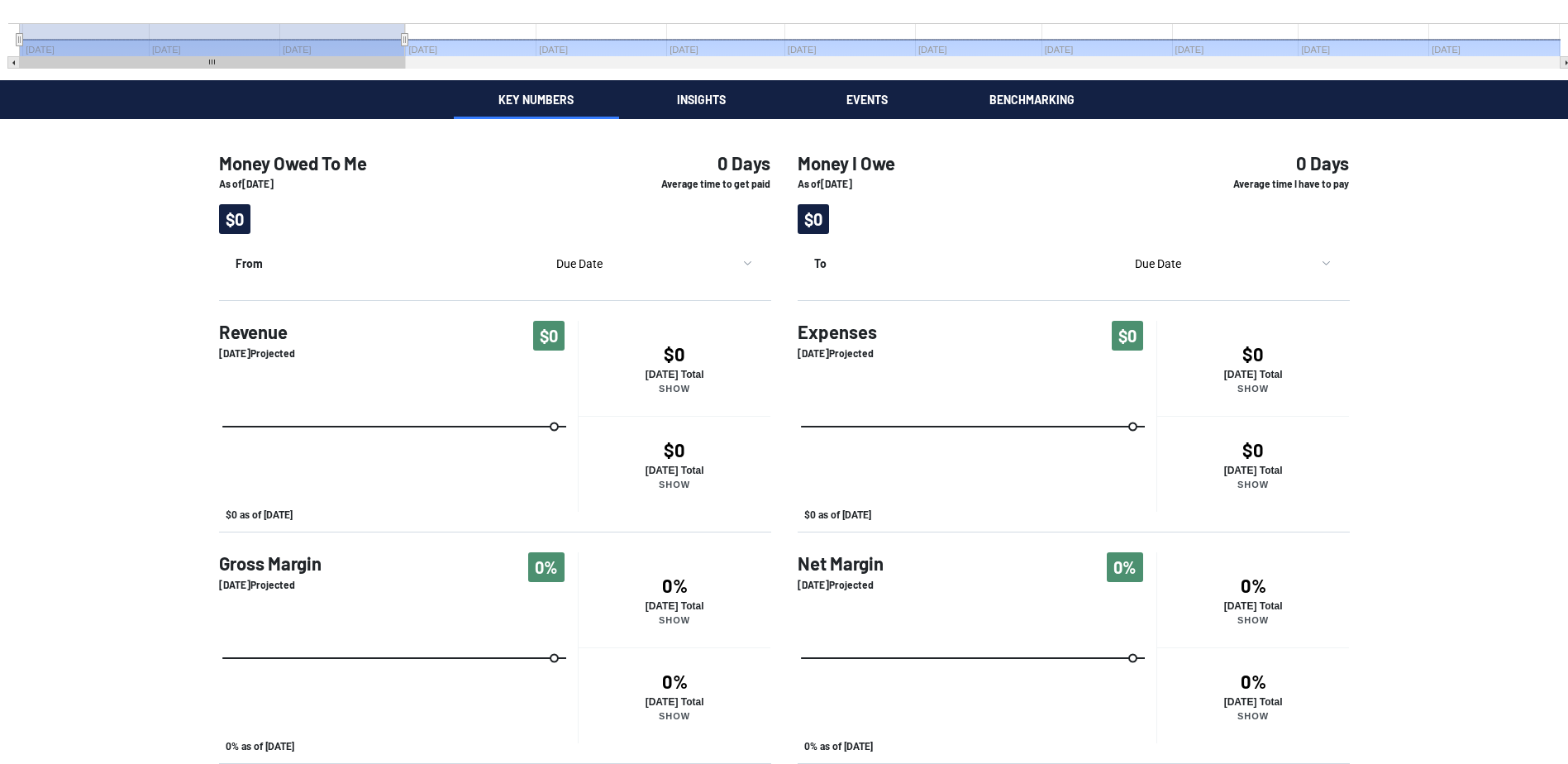
click at [551, 430] on icon "Saturday, Aug 30, 04:00, 0. Past/Projected Data." at bounding box center [554, 426] width 7 height 7
drag, startPoint x: 555, startPoint y: 430, endPoint x: 505, endPoint y: 428, distance: 50.0
click at [505, 428] on icon "Created with Highcharts 10.3.3 $0 as of [DATE]" at bounding box center [398, 442] width 358 height 166
click at [420, 430] on rect "Interactive chart" at bounding box center [398, 442] width 358 height 166
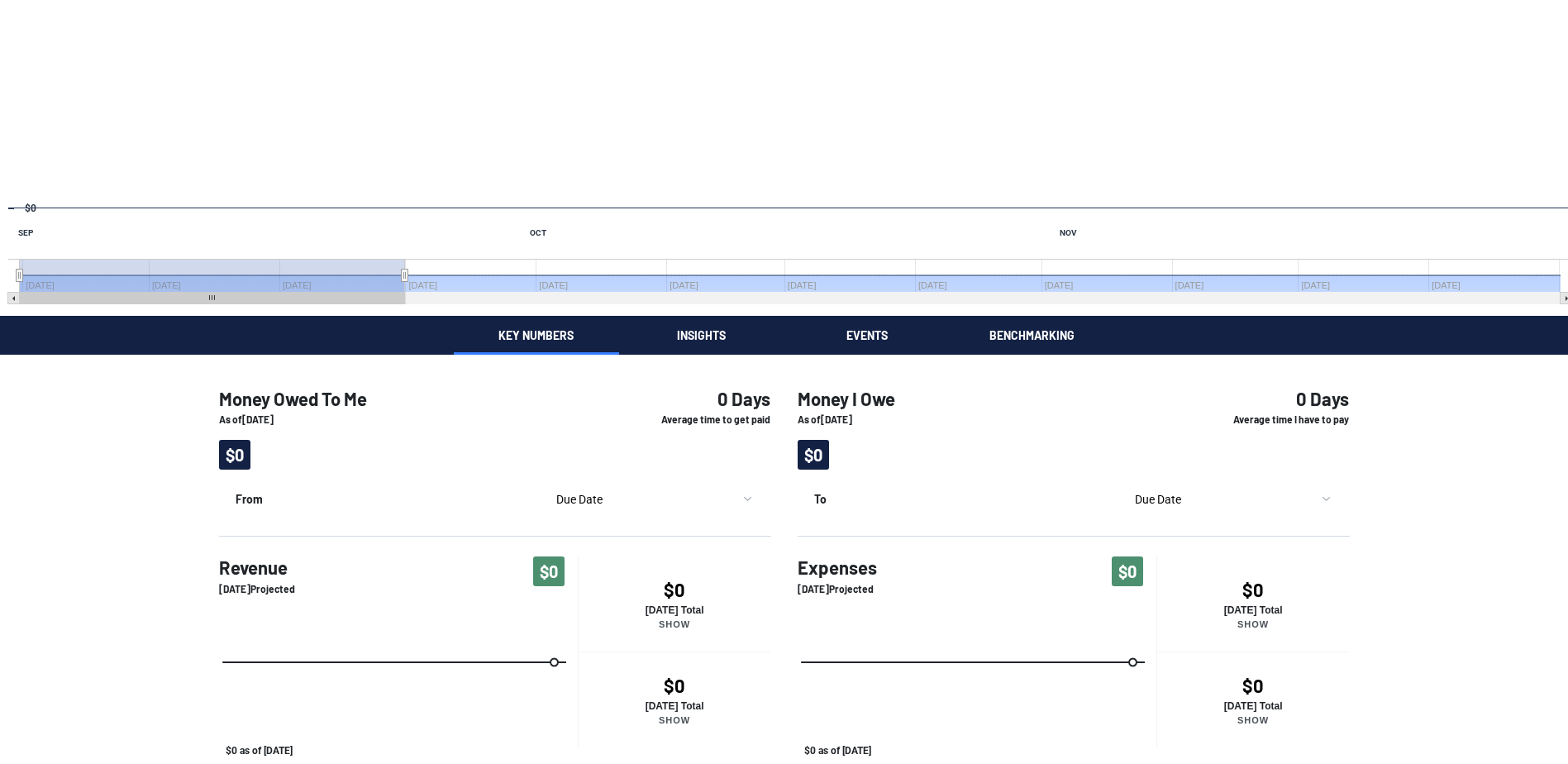
scroll to position [108, 0]
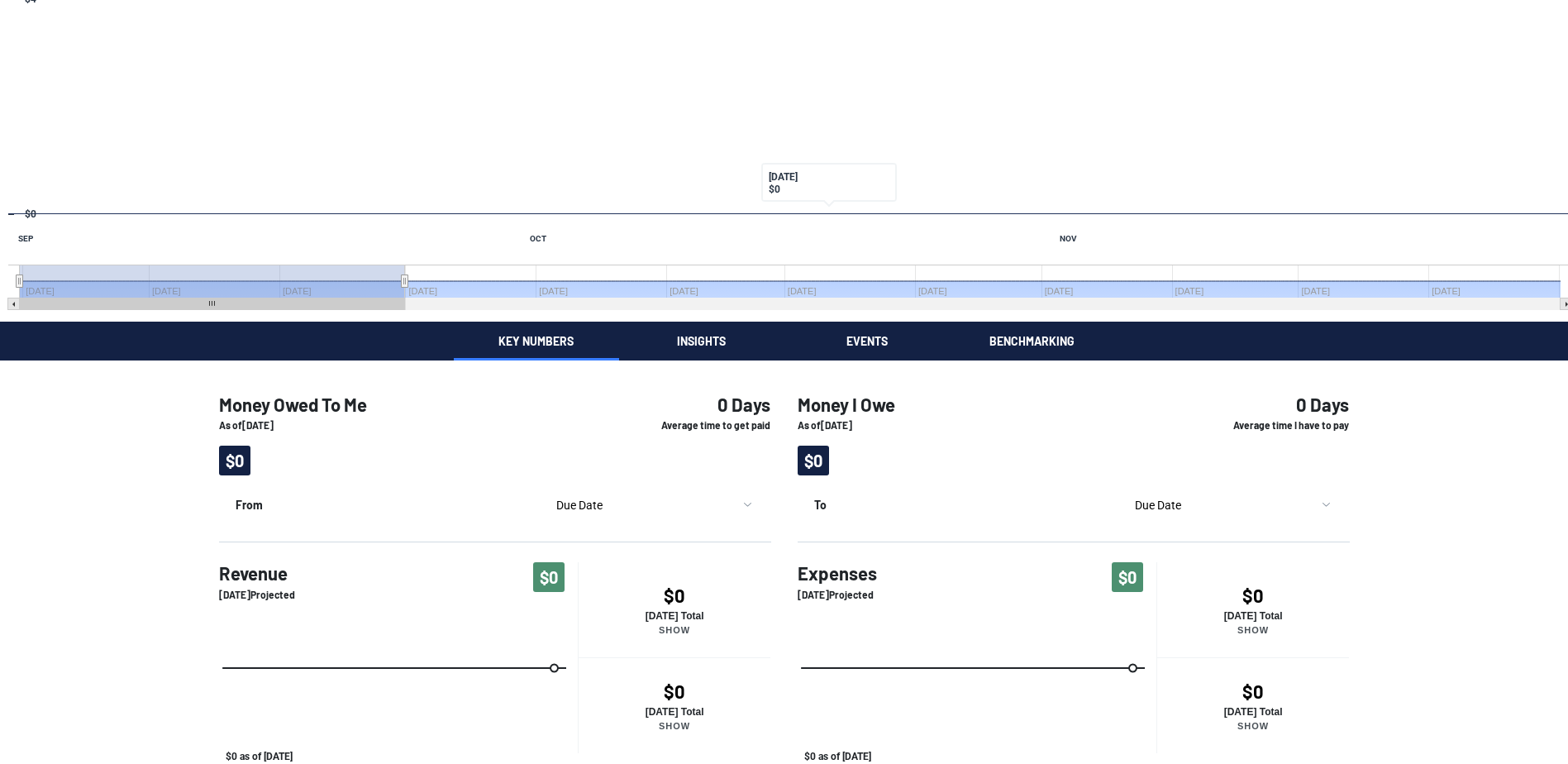
click at [709, 349] on div "Taxes Quarterly estimated income taxes due [DATE]. [DATE] [DATE] 0 Chart Combin…" at bounding box center [784, 448] width 1568 height 1113
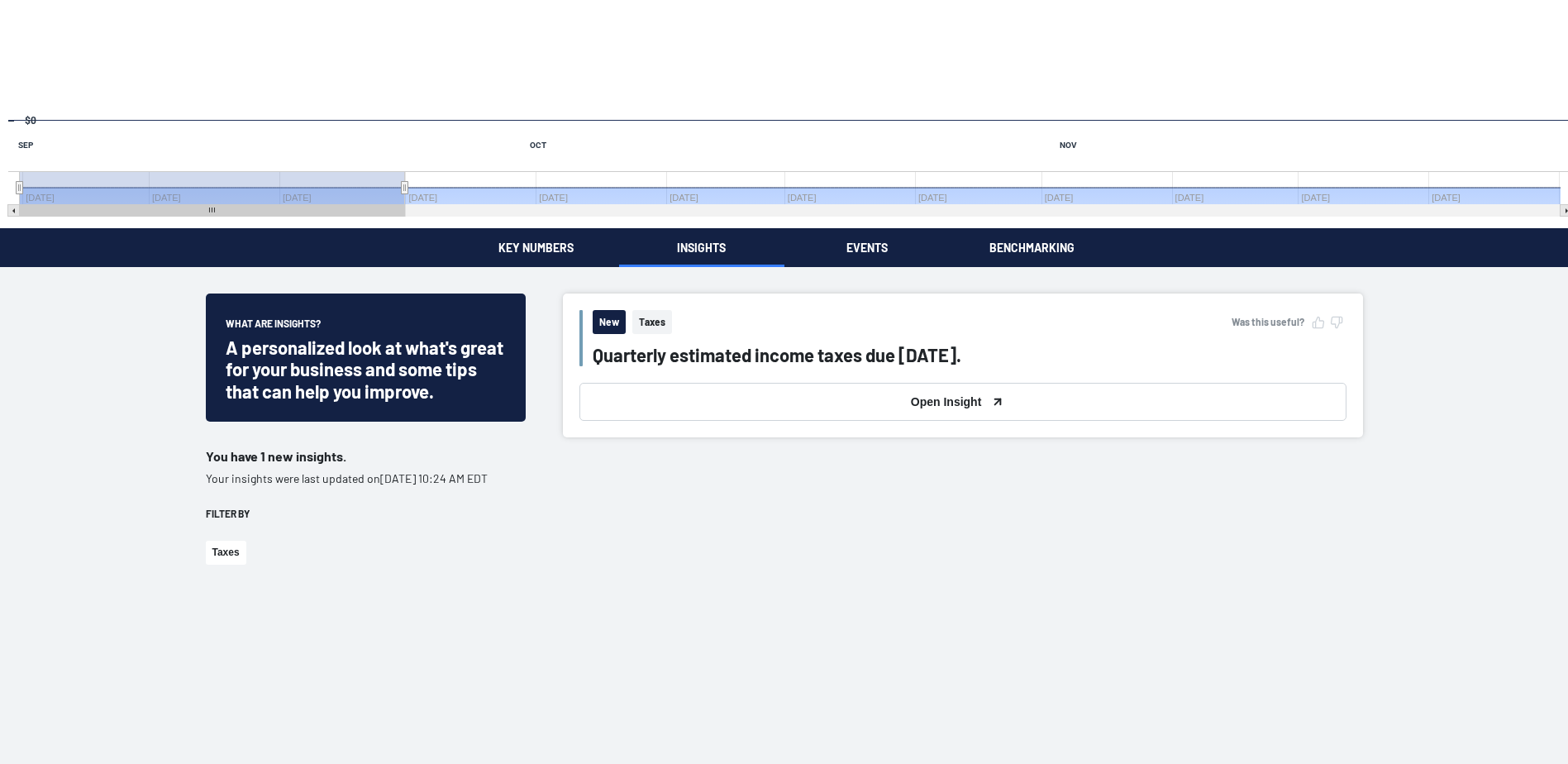
scroll to position [203, 0]
click at [855, 412] on button "Open Insight" at bounding box center [963, 401] width 767 height 38
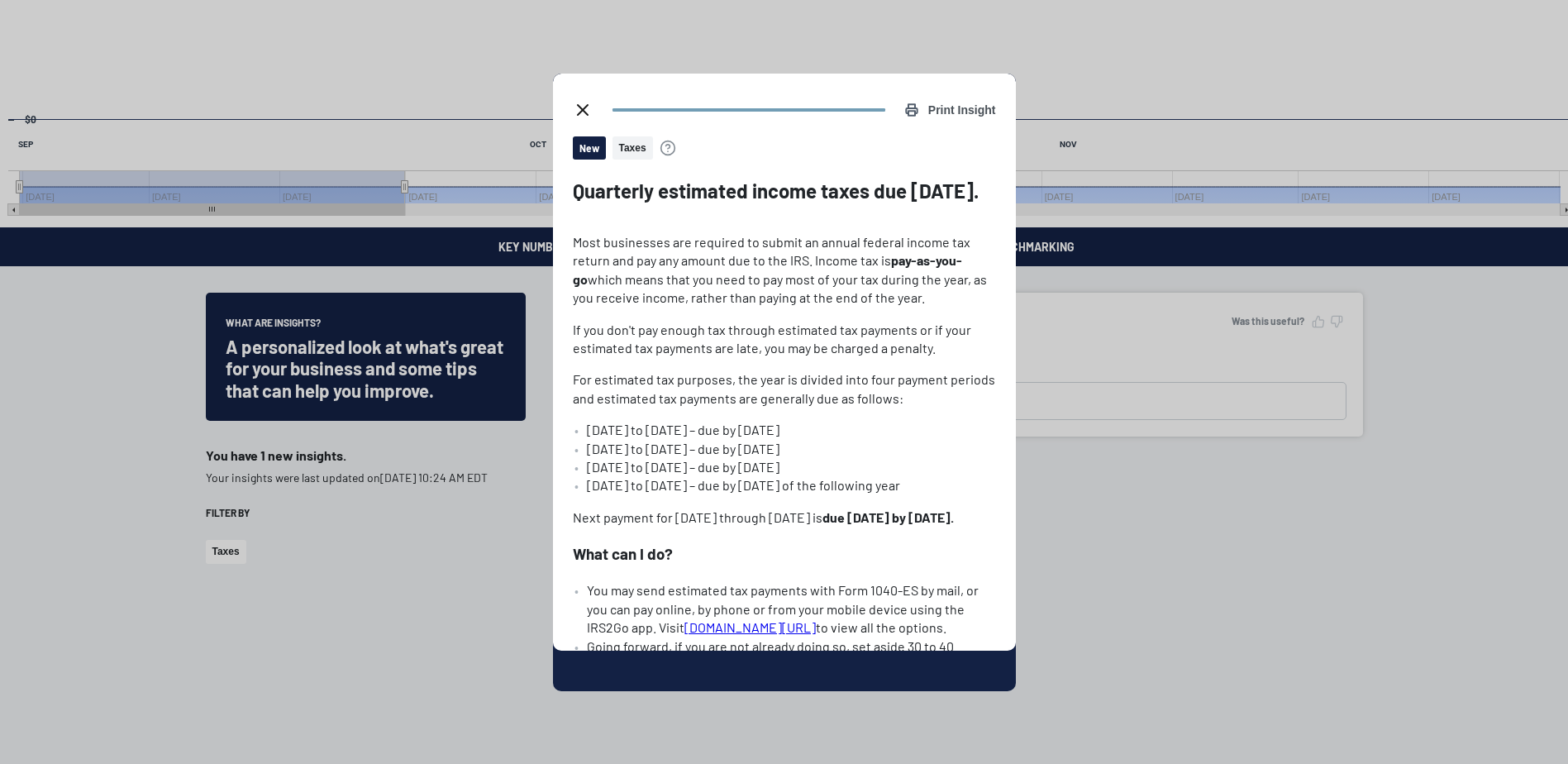
click at [1151, 245] on div "Print Insight New Taxes Quarterly estimated income taxes due [DATE]. Most busin…" at bounding box center [784, 382] width 1568 height 764
